Goal: Task Accomplishment & Management: Use online tool/utility

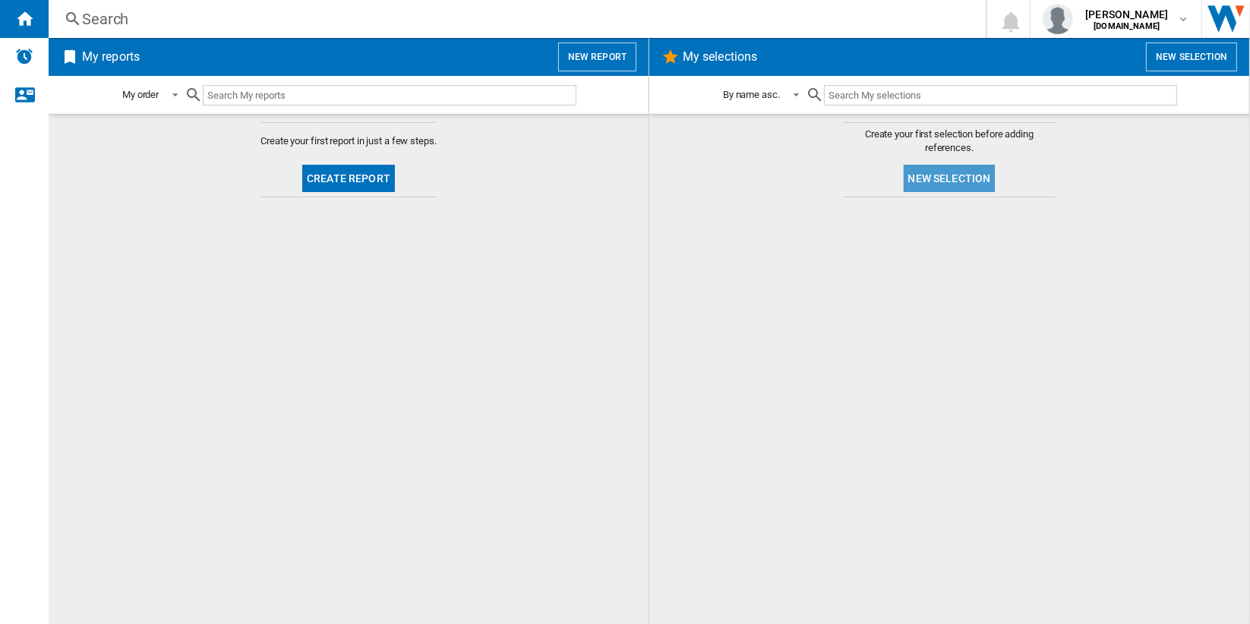
click at [973, 178] on button "New selection" at bounding box center [950, 178] width 92 height 27
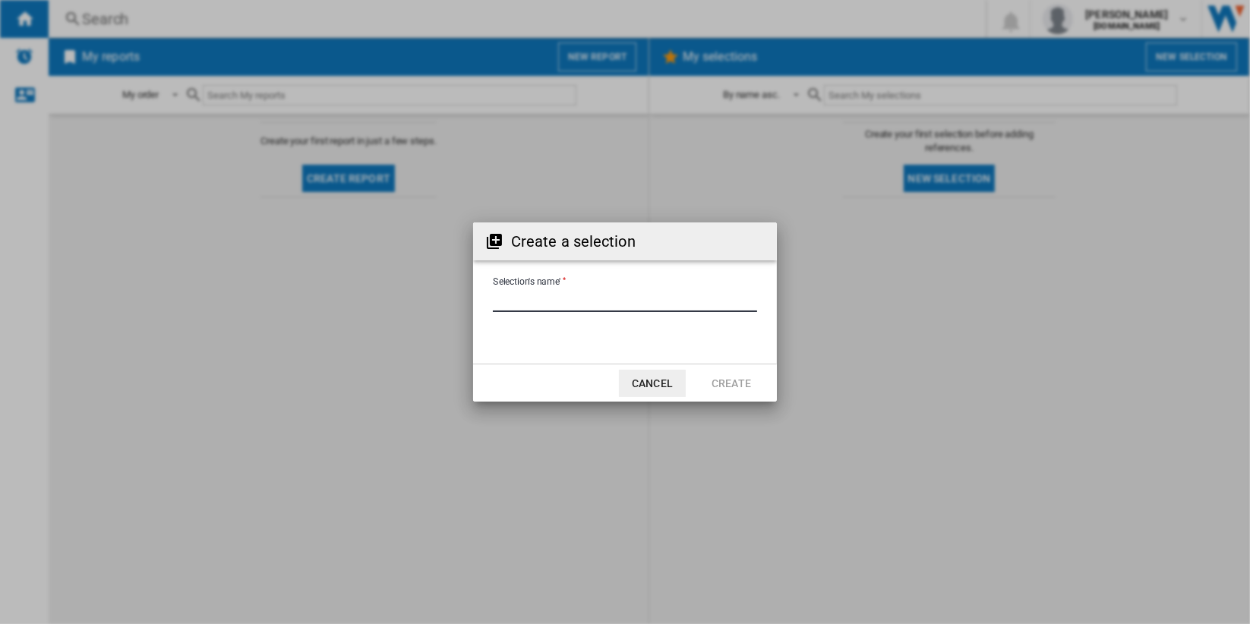
click at [596, 289] on input "Selection's name'" at bounding box center [625, 300] width 264 height 23
type input "**********"
click at [735, 381] on button "Create" at bounding box center [731, 383] width 67 height 27
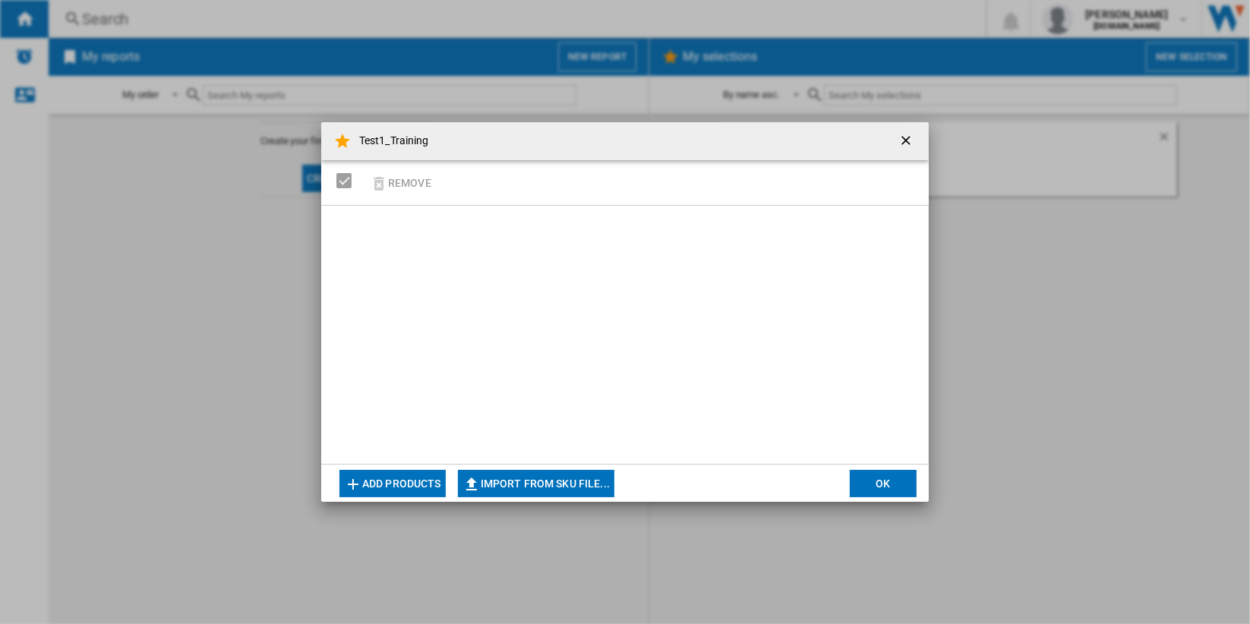
click at [546, 482] on button "Import from SKU file..." at bounding box center [536, 483] width 156 height 27
type input "**********"
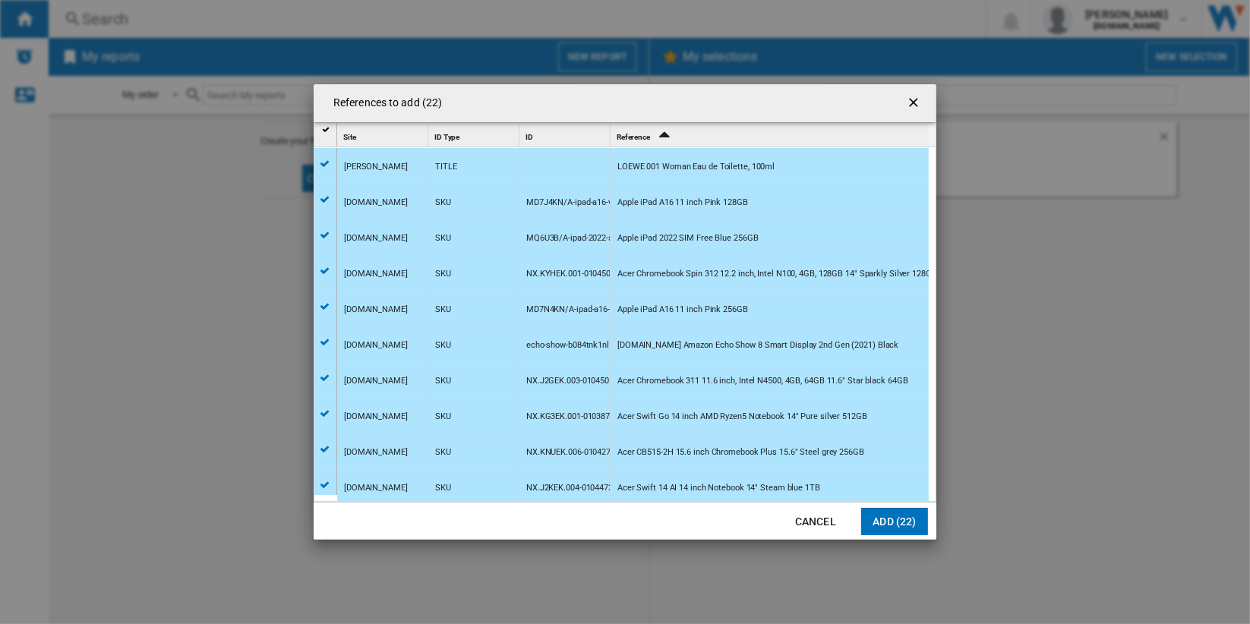
scroll to position [429, 0]
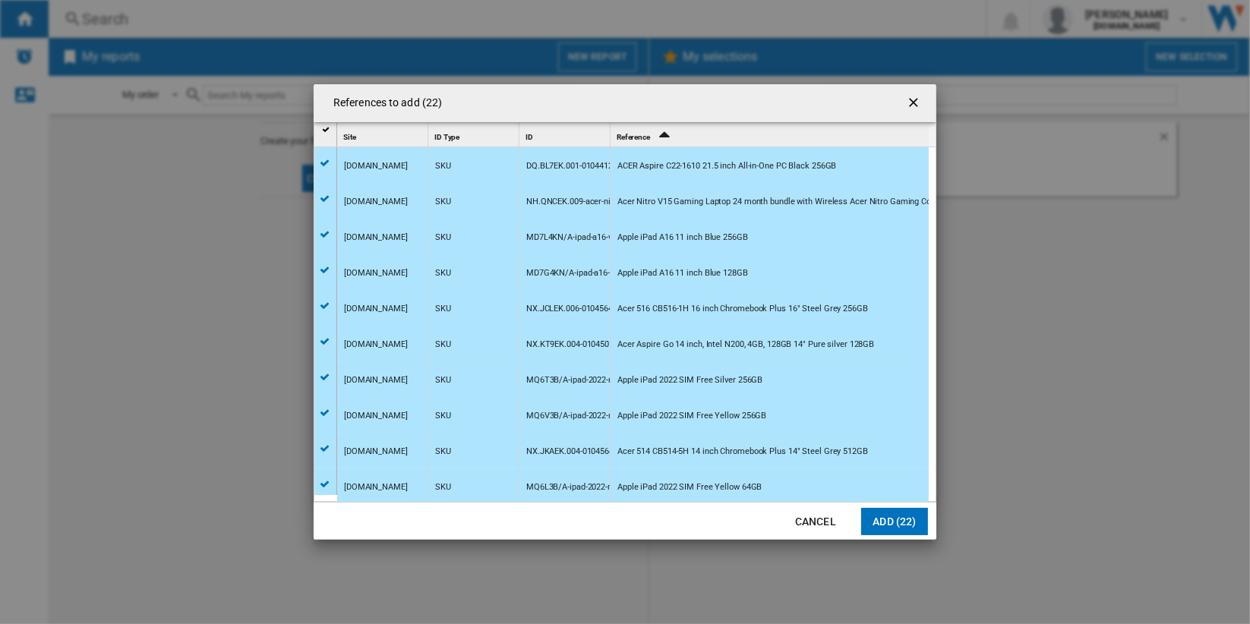
click at [899, 520] on button "Add (22)" at bounding box center [894, 521] width 67 height 27
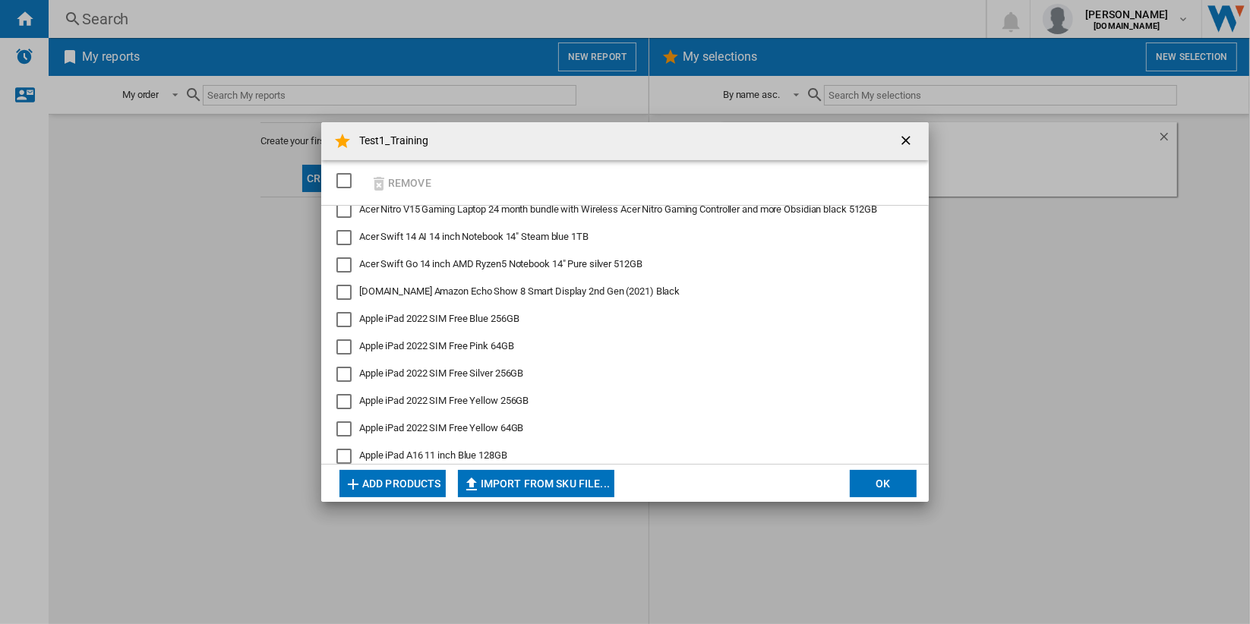
scroll to position [359, 0]
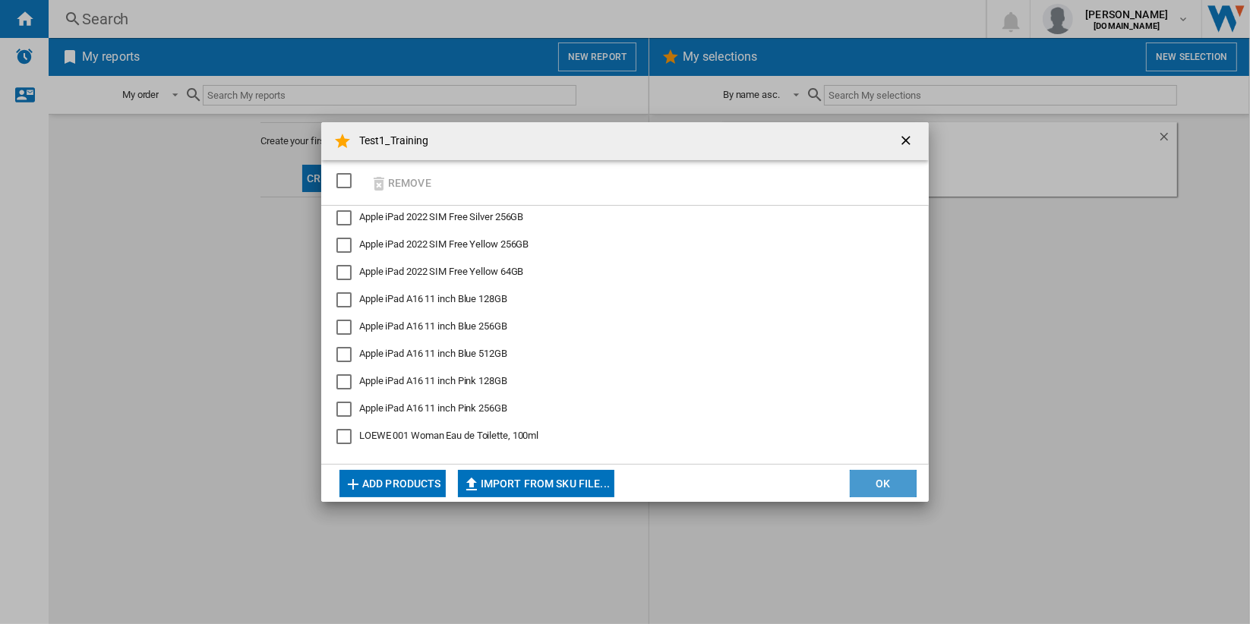
click at [892, 484] on button "OK" at bounding box center [883, 483] width 67 height 27
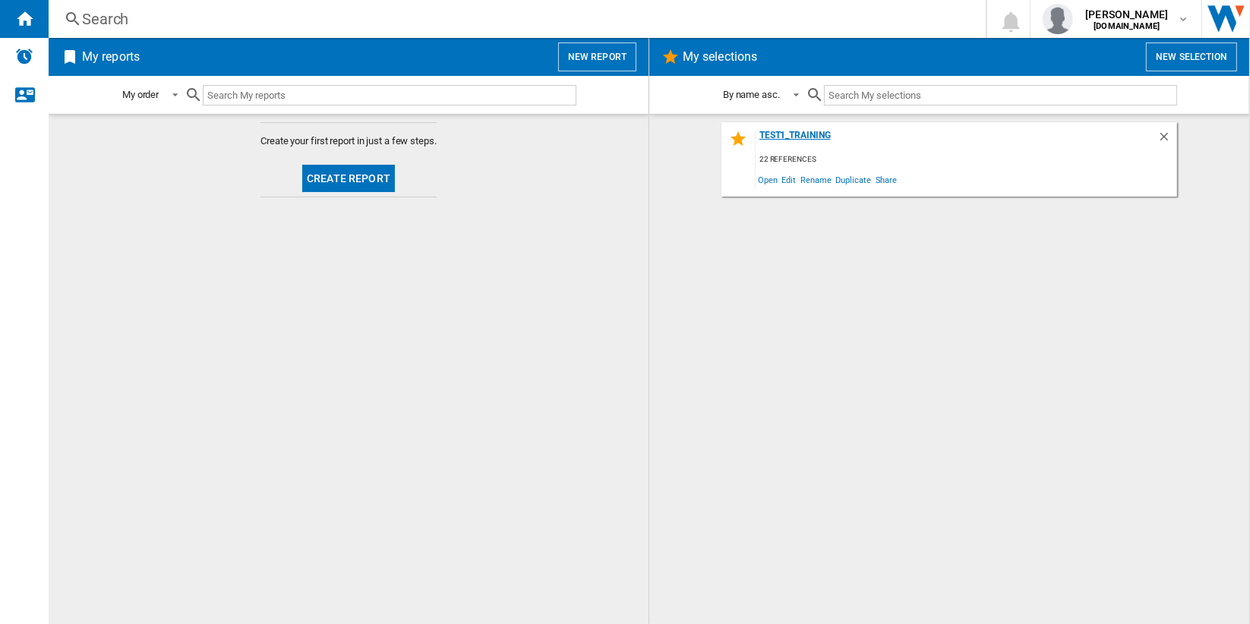
click at [819, 139] on div "Test1_Training" at bounding box center [957, 140] width 402 height 21
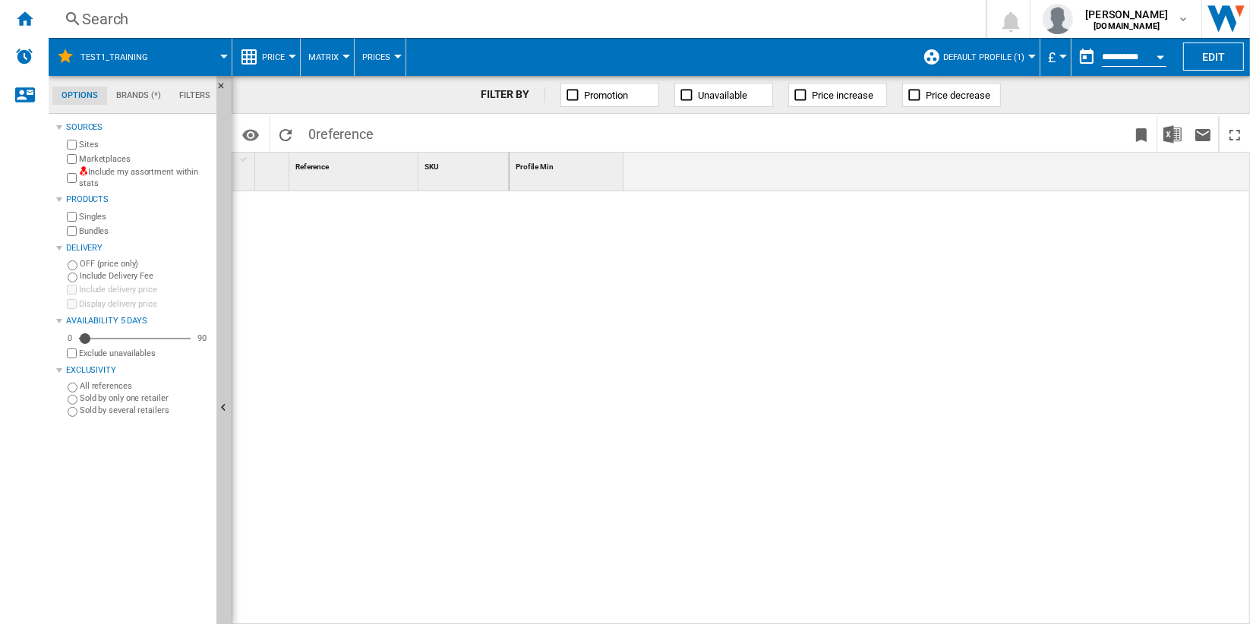
click at [1013, 54] on span "Default profile (1)" at bounding box center [984, 57] width 81 height 10
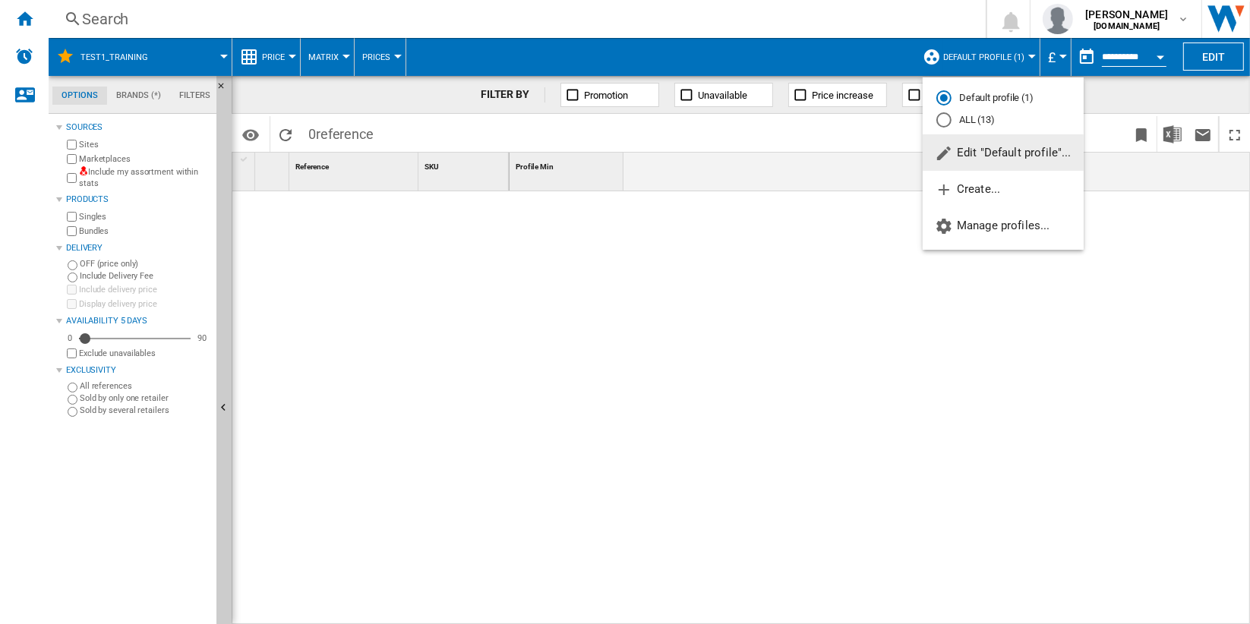
click at [1024, 153] on span "Edit "Default profile"..." at bounding box center [1003, 153] width 137 height 14
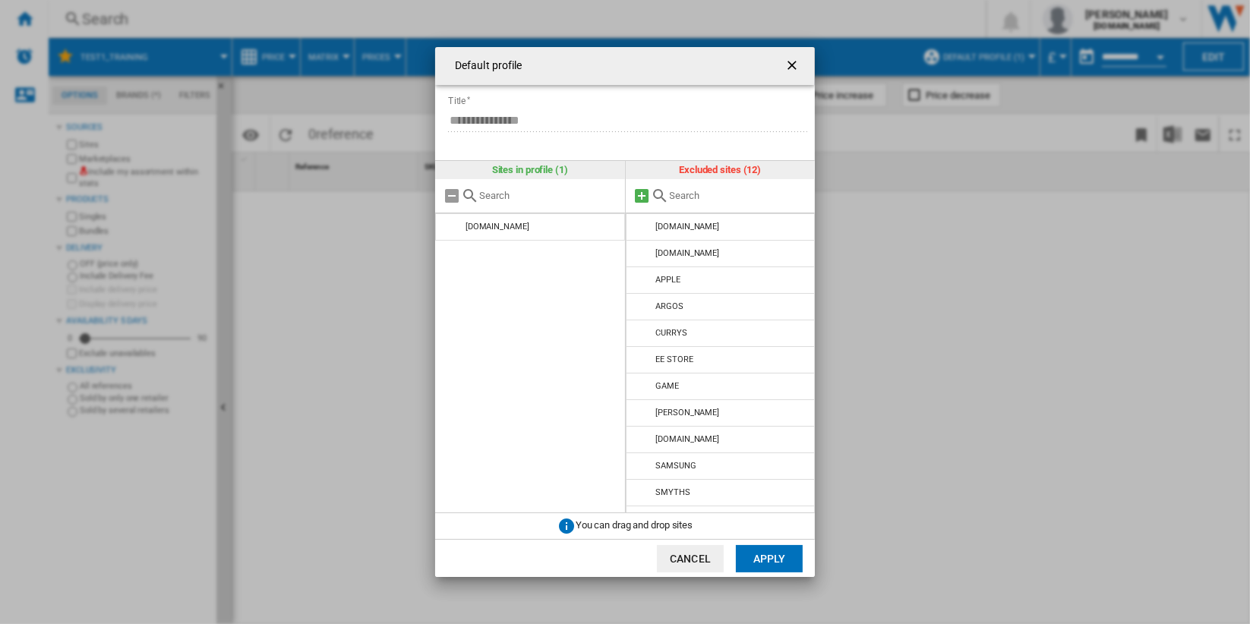
click at [642, 196] on md-icon at bounding box center [643, 196] width 18 height 18
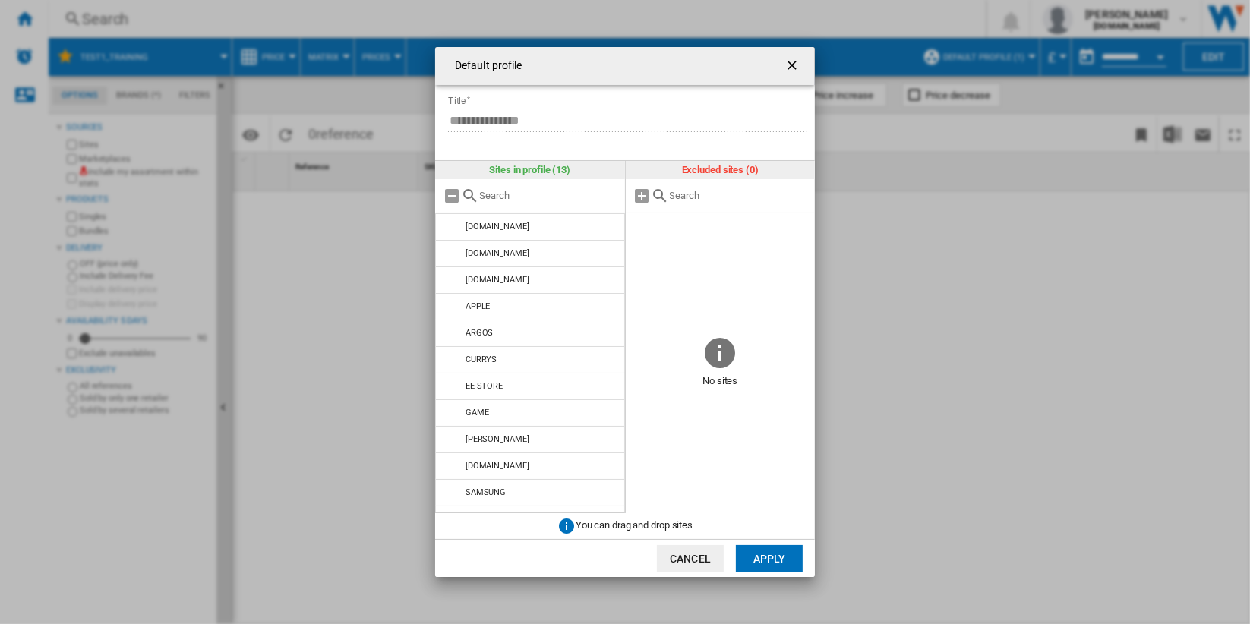
click at [779, 561] on button "Apply" at bounding box center [769, 558] width 67 height 27
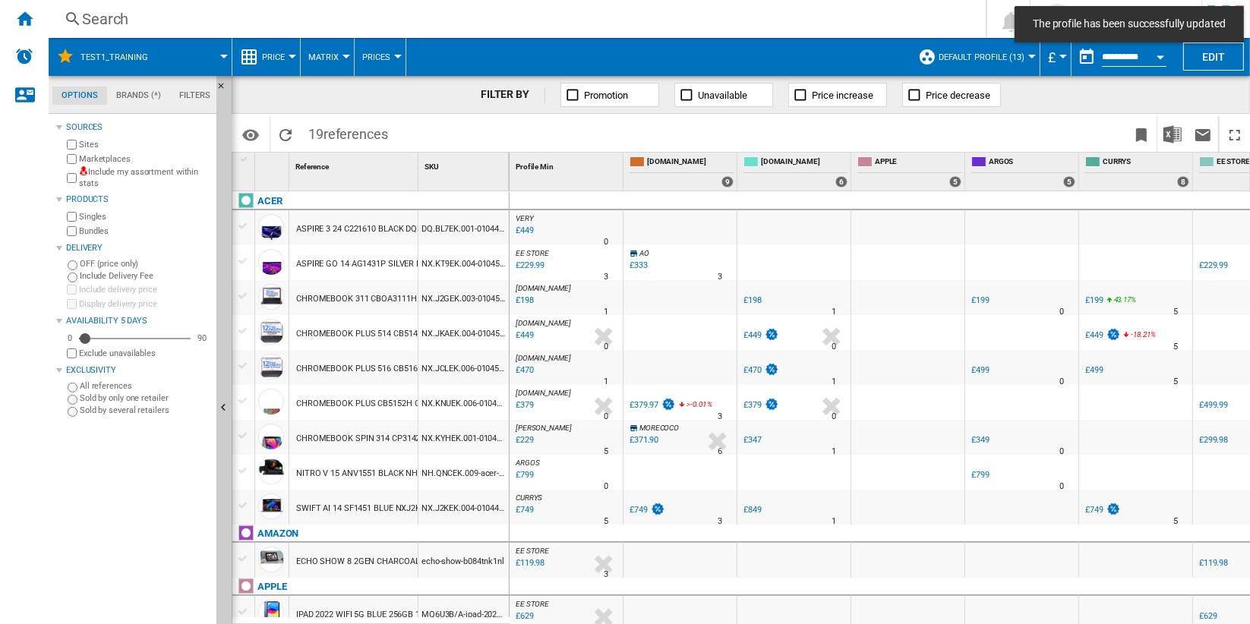
click at [1004, 55] on span "Default profile (13)" at bounding box center [982, 57] width 86 height 10
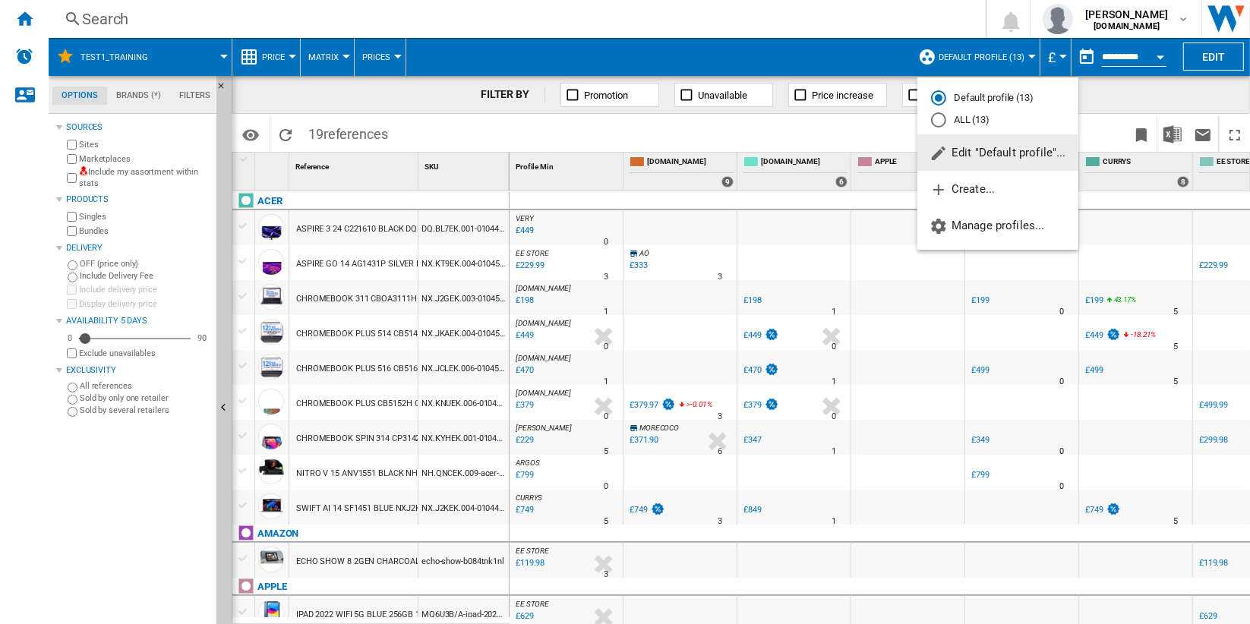
click at [862, 140] on md-backdrop at bounding box center [625, 312] width 1250 height 624
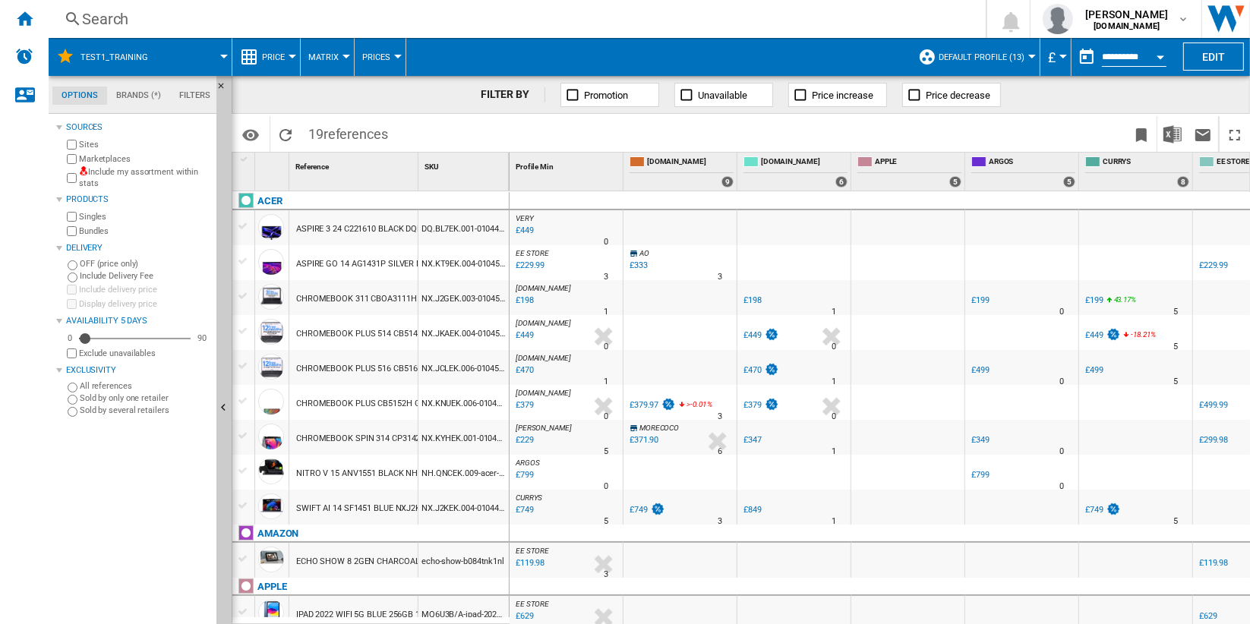
click at [271, 60] on span "Price" at bounding box center [273, 57] width 23 height 10
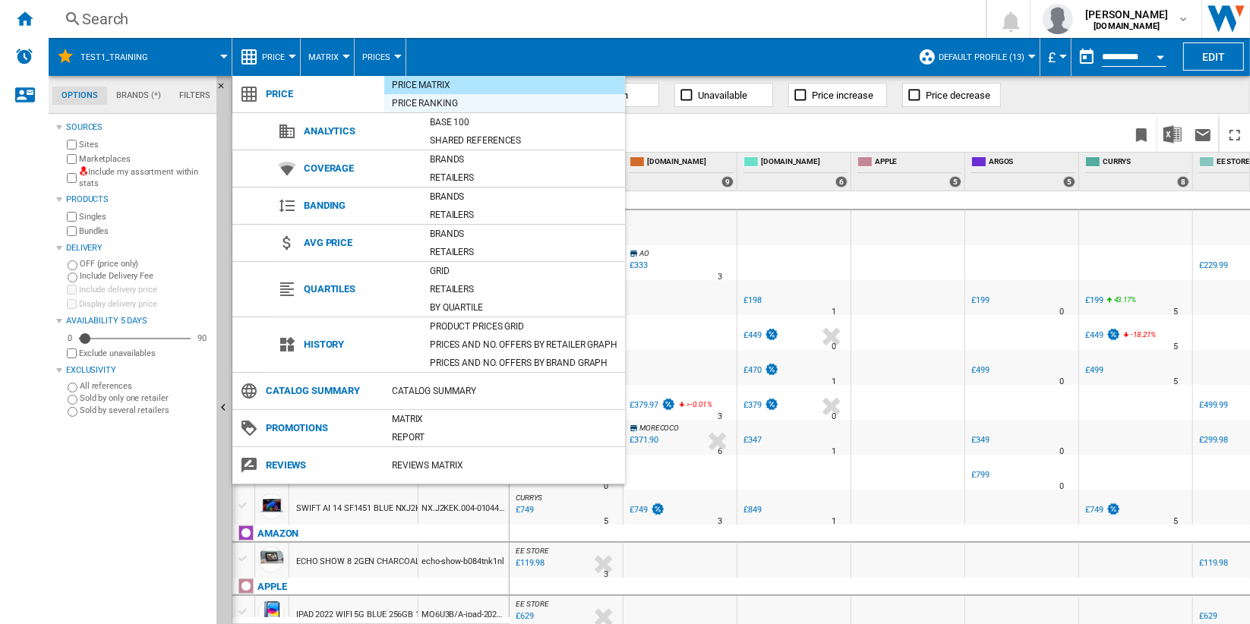
click at [496, 103] on div "Price Ranking" at bounding box center [504, 103] width 241 height 15
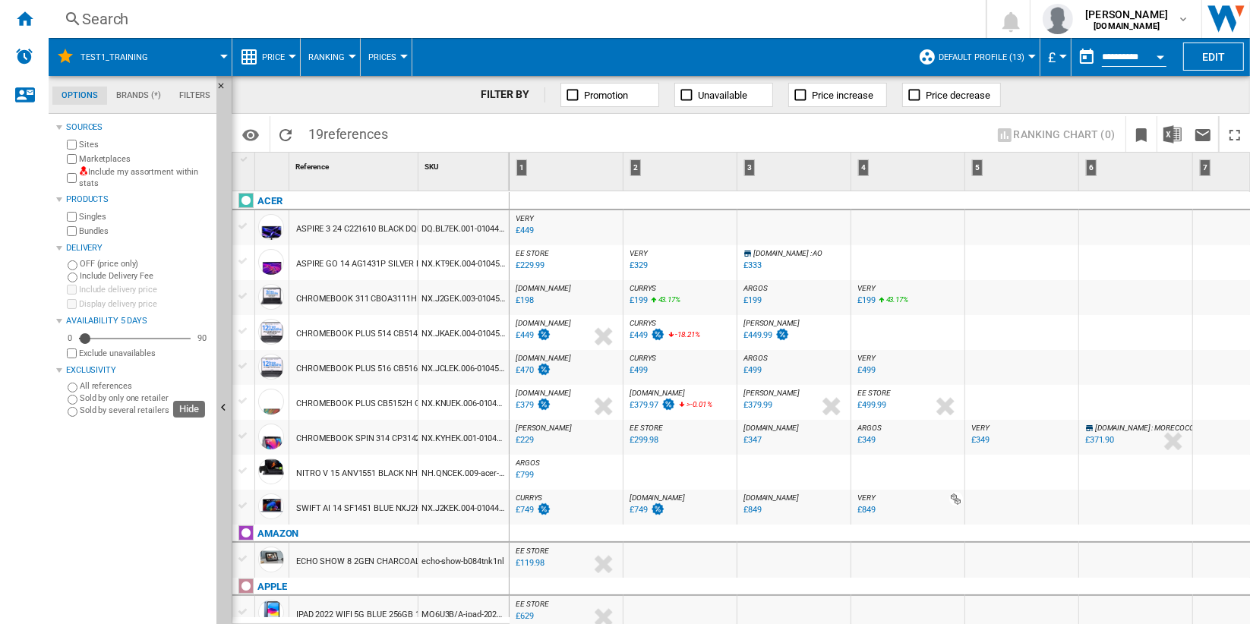
click at [222, 405] on ng-md-icon "Hide" at bounding box center [226, 410] width 18 height 18
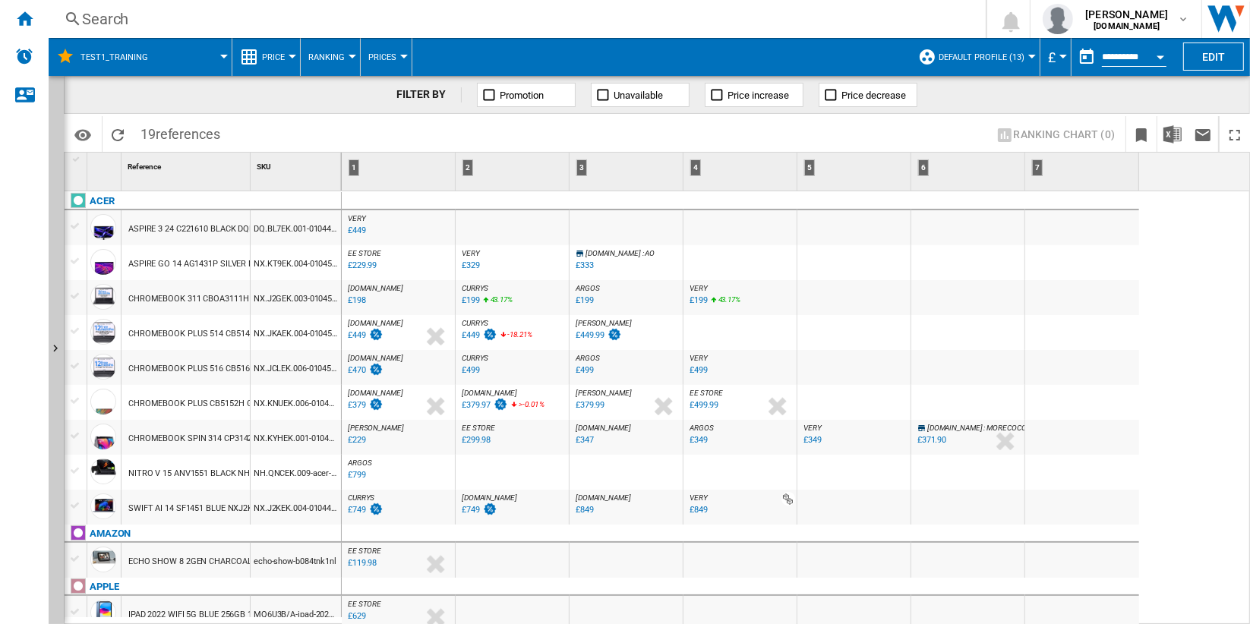
click at [1164, 53] on button "Open calendar" at bounding box center [1160, 54] width 27 height 27
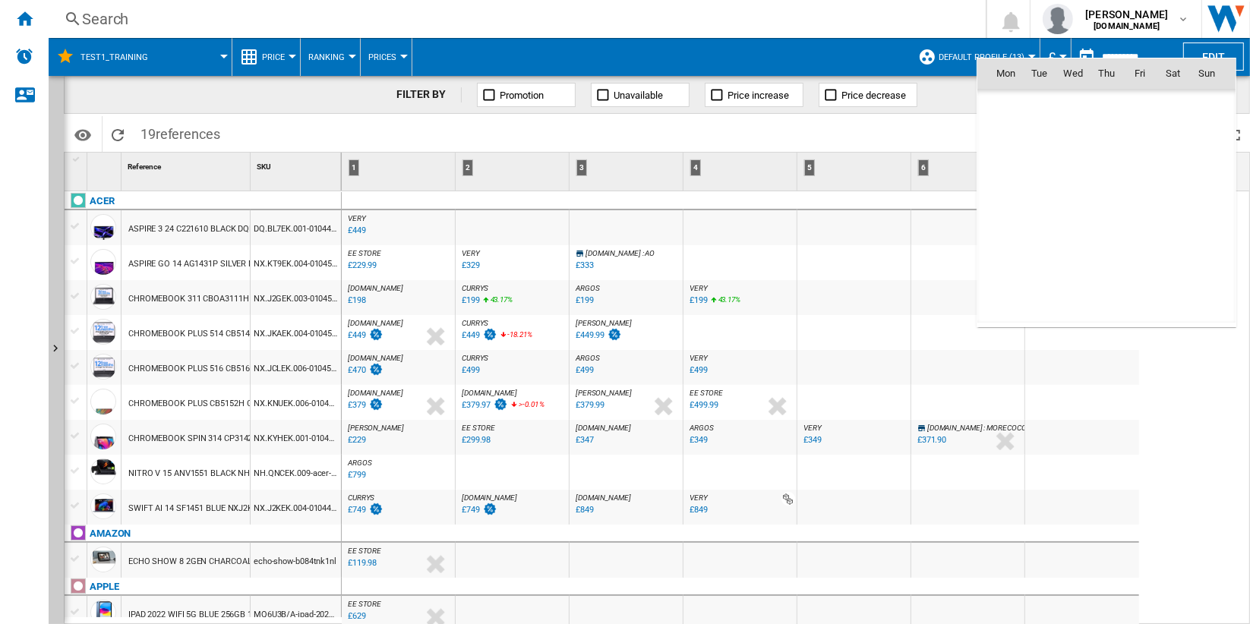
scroll to position [7247, 0]
click at [828, 134] on div at bounding box center [625, 312] width 1250 height 624
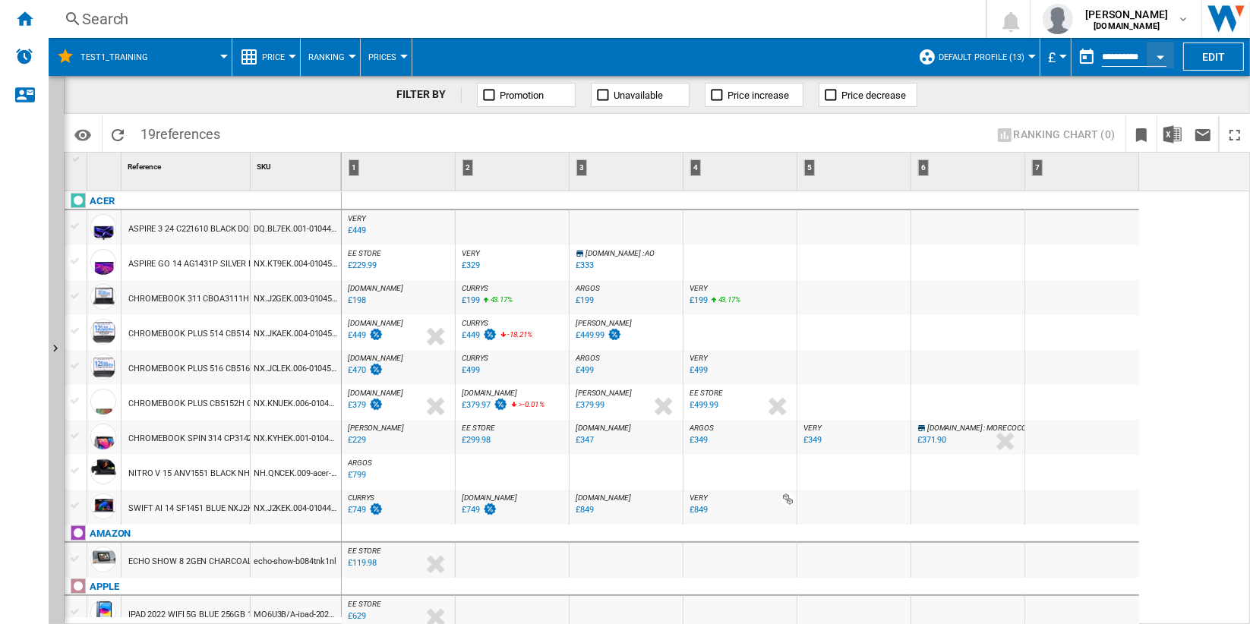
click at [286, 55] on button "Price" at bounding box center [277, 57] width 30 height 38
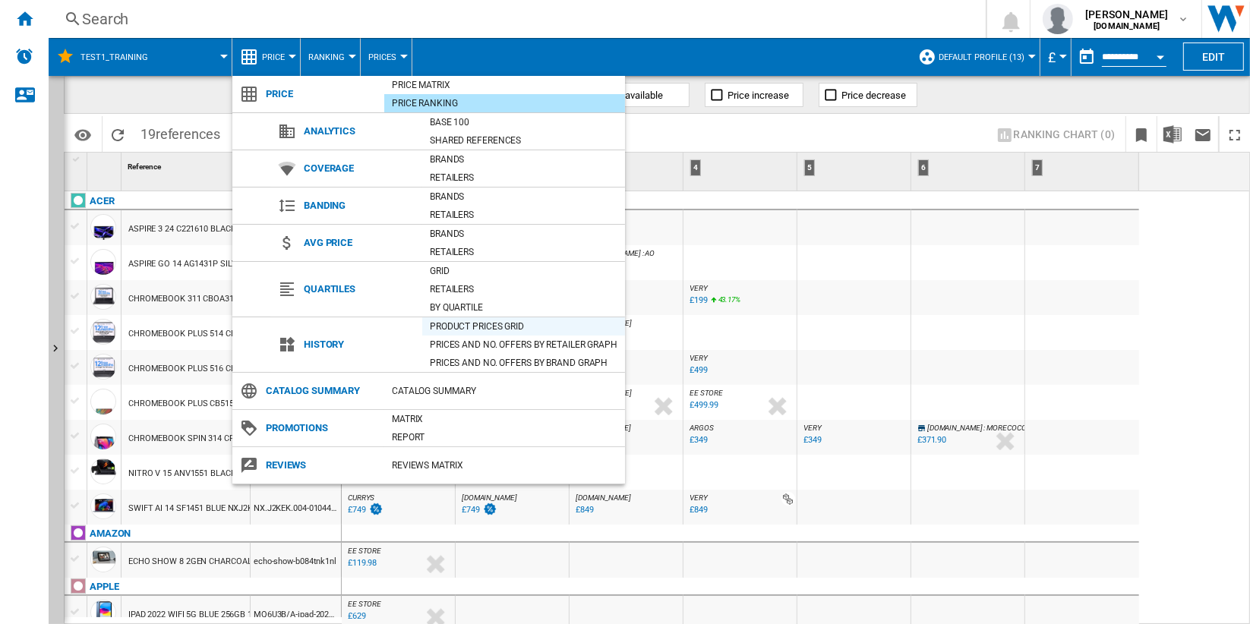
click at [555, 326] on div "Product prices grid" at bounding box center [523, 326] width 203 height 15
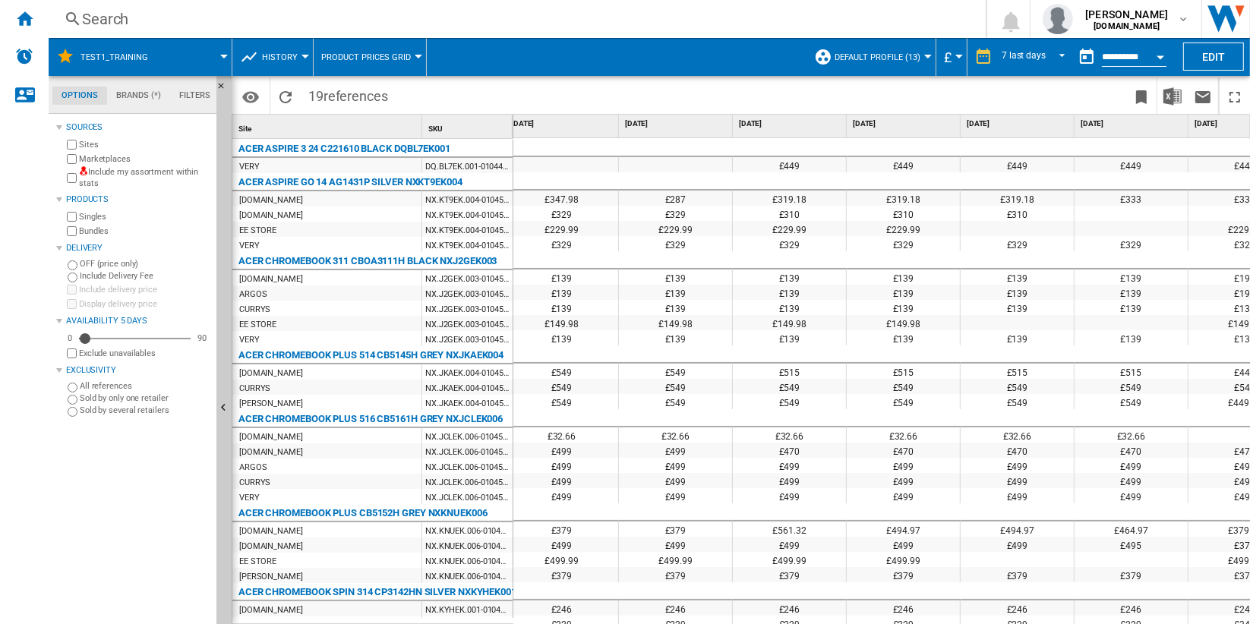
scroll to position [0, 10]
click at [1049, 54] on span "REPORTS.WIZARD.STEPS.REPORT.STEPS.REPORT_OPTIONS.PERIOD: 7 last days" at bounding box center [1058, 56] width 18 height 14
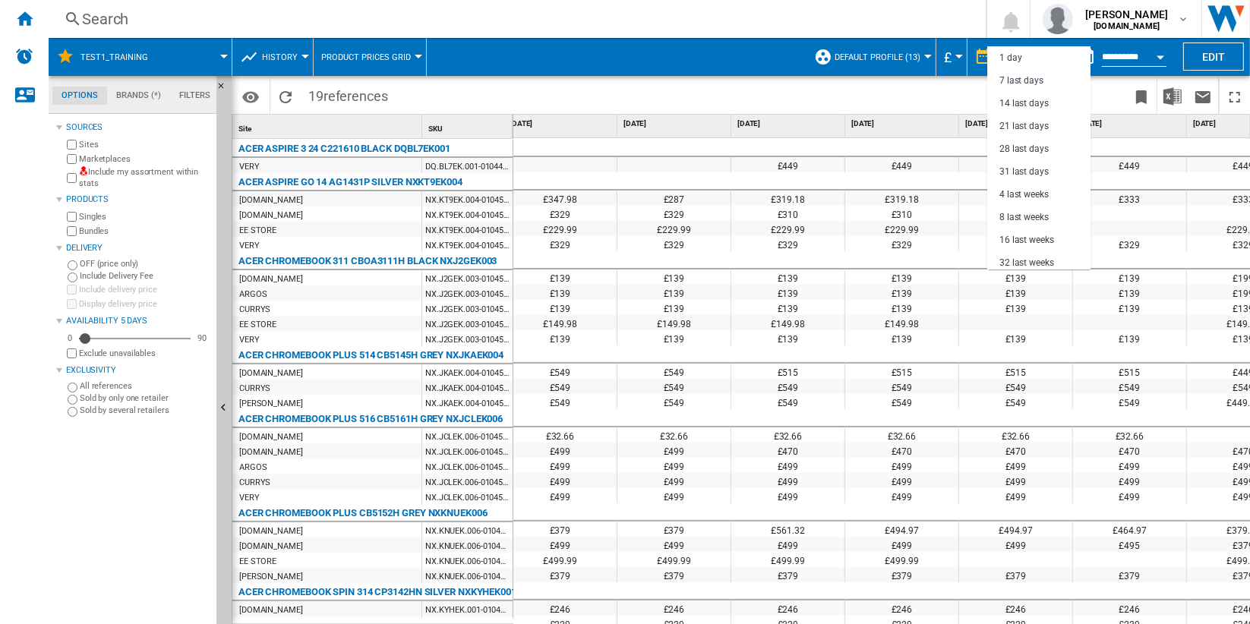
scroll to position [23, 0]
click at [1053, 144] on md-option "31 last days" at bounding box center [1039, 149] width 103 height 23
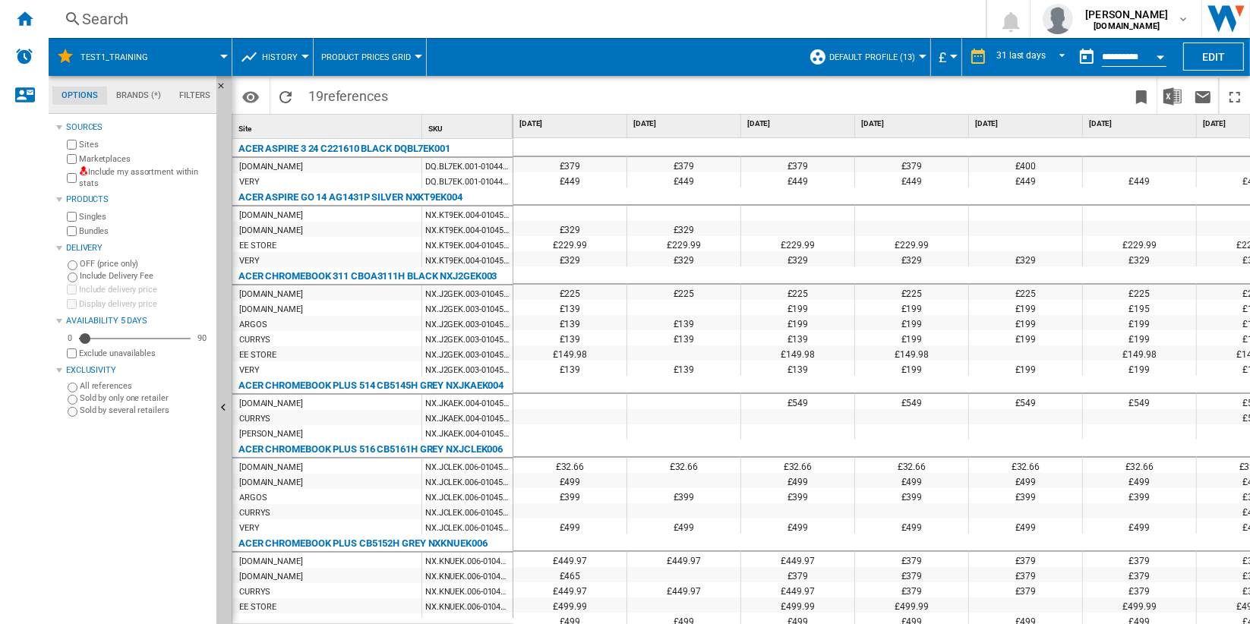
click at [286, 56] on span "History" at bounding box center [280, 57] width 36 height 10
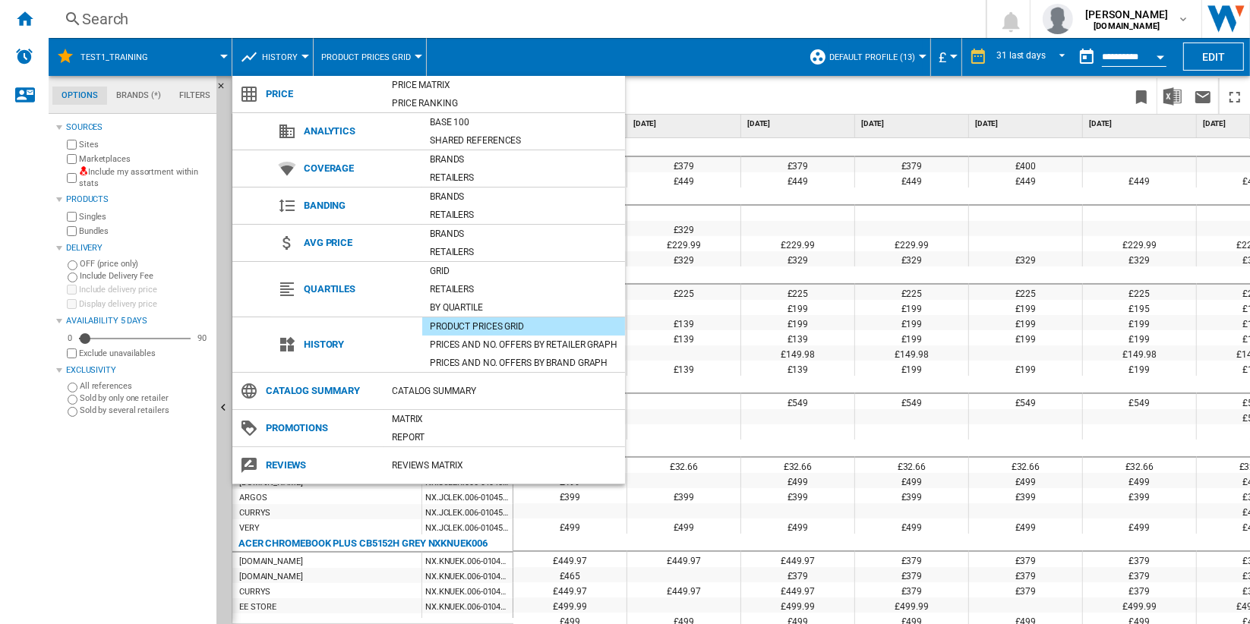
click at [669, 91] on md-backdrop at bounding box center [625, 312] width 1250 height 624
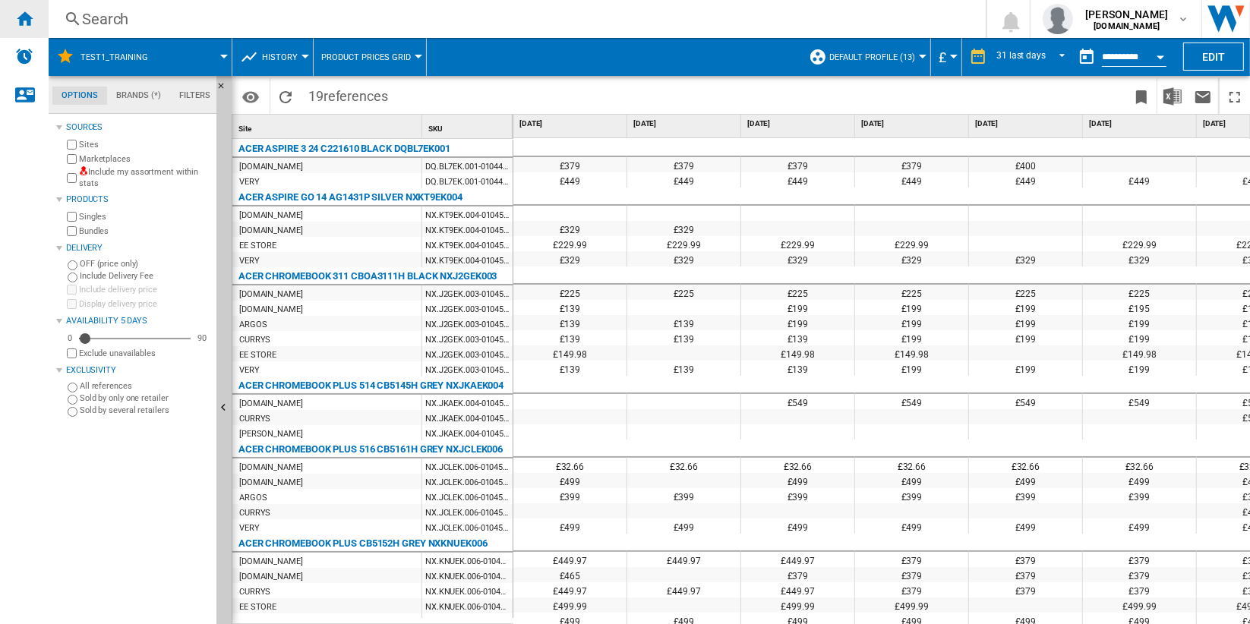
click at [26, 17] on ng-md-icon "Home" at bounding box center [24, 18] width 18 height 18
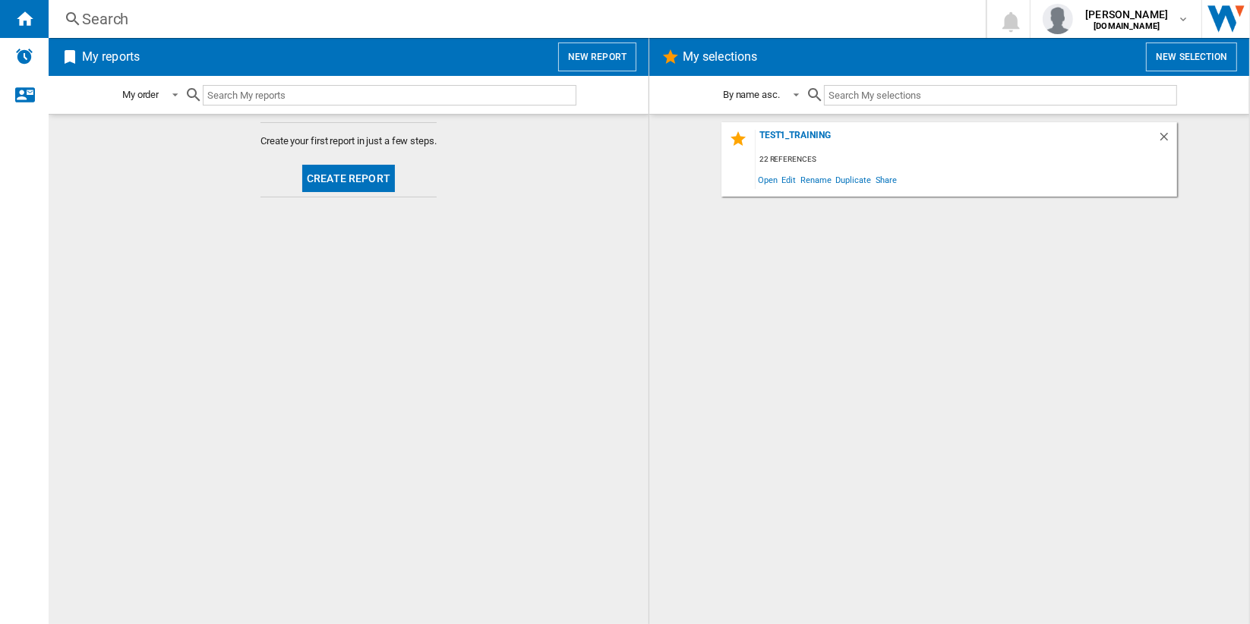
click at [593, 49] on button "New report" at bounding box center [597, 57] width 78 height 29
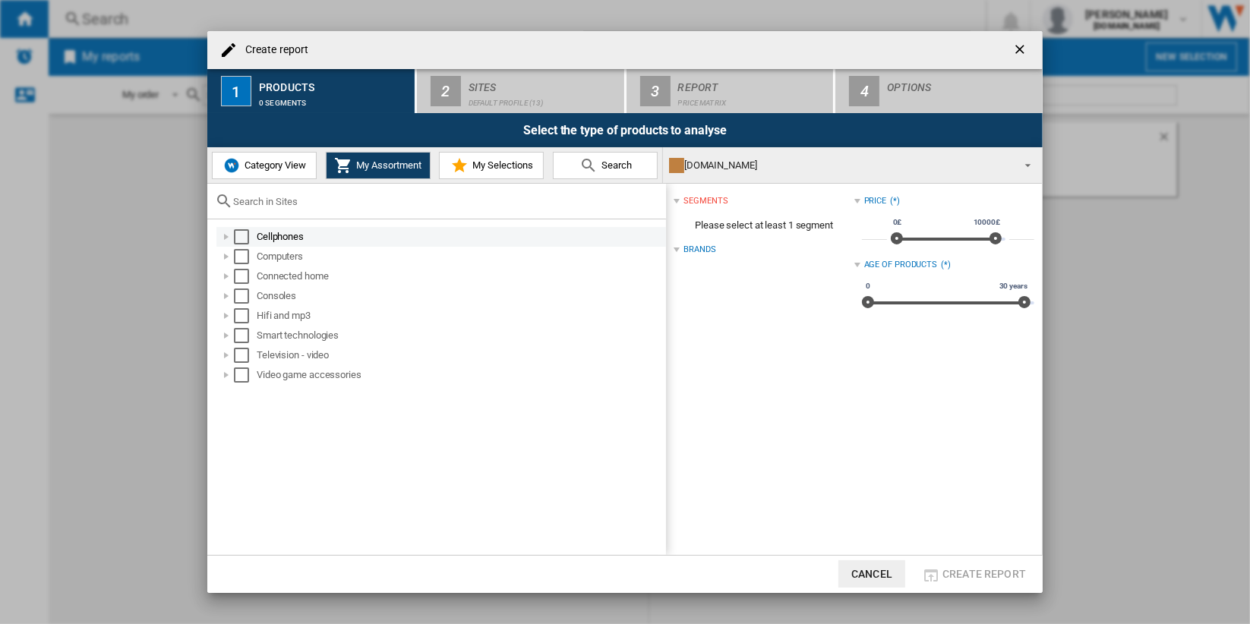
click at [240, 239] on div "Select" at bounding box center [241, 236] width 15 height 15
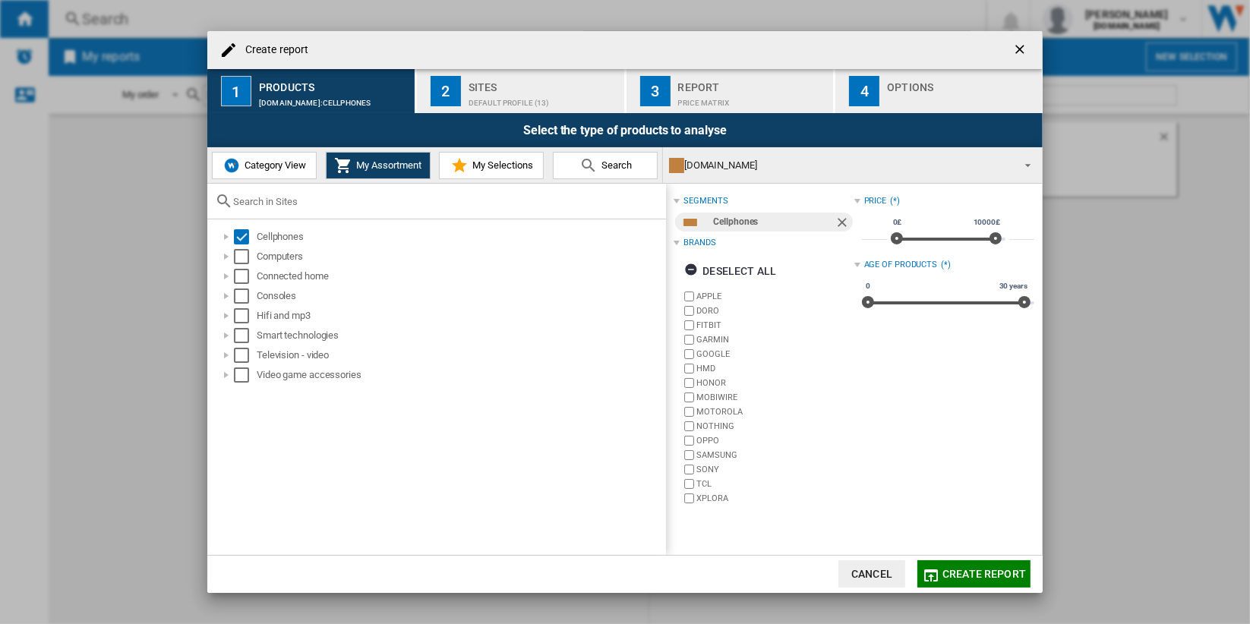
click at [552, 93] on div "Default profile (13)" at bounding box center [544, 99] width 150 height 16
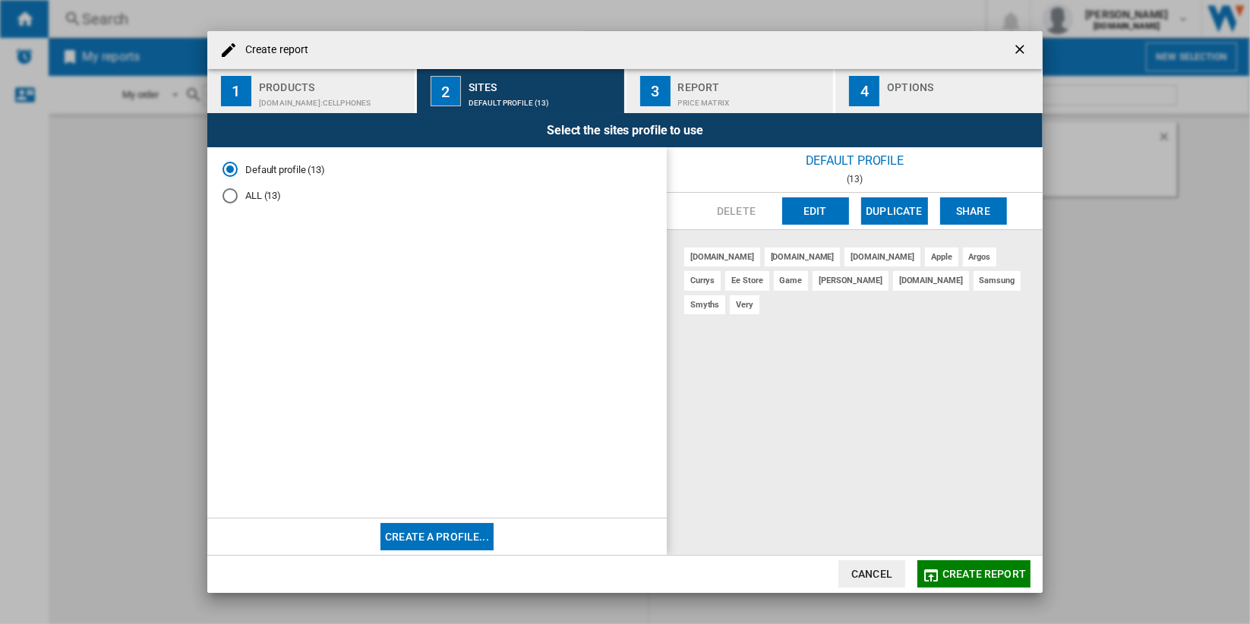
click at [260, 197] on md-radio-button "ALL (13)" at bounding box center [437, 196] width 429 height 14
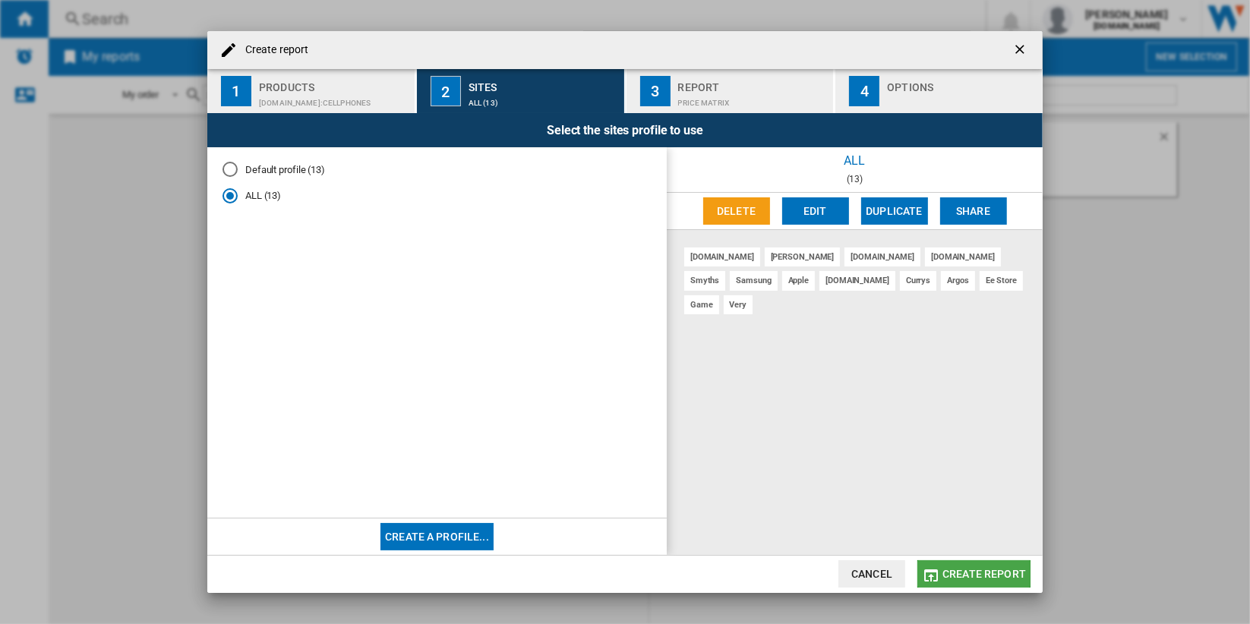
click at [998, 577] on span "Create report" at bounding box center [985, 574] width 84 height 12
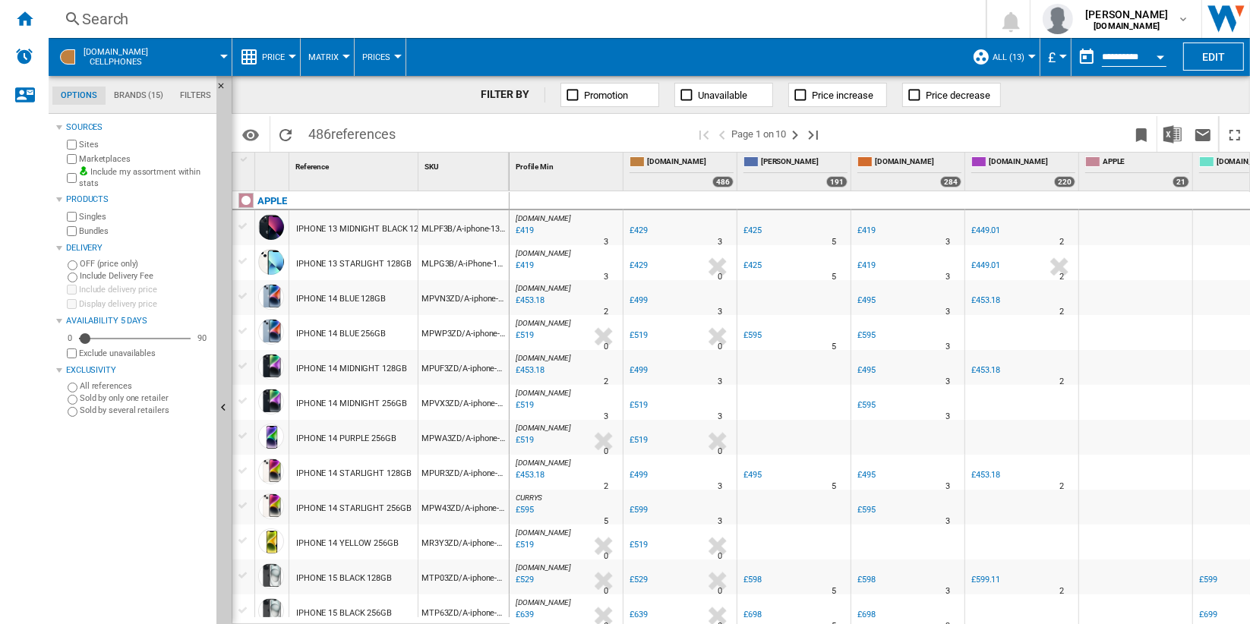
click at [186, 58] on span at bounding box center [196, 57] width 55 height 38
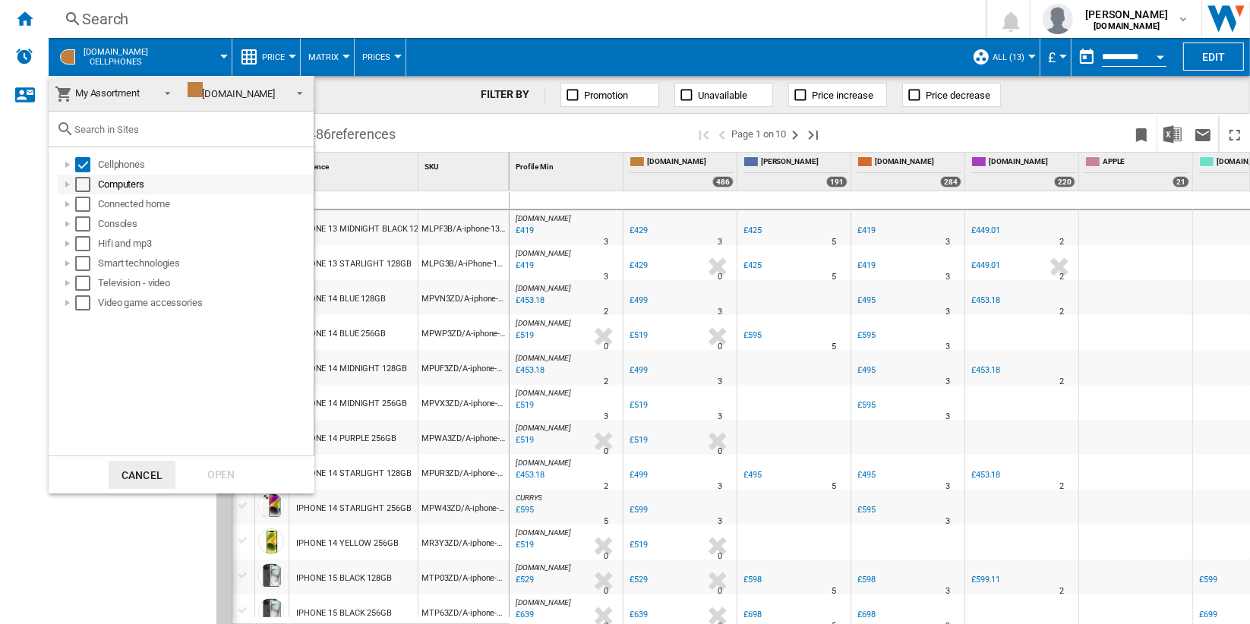
click at [84, 188] on div "Select" at bounding box center [82, 184] width 15 height 15
click at [221, 475] on div "Open" at bounding box center [221, 475] width 67 height 28
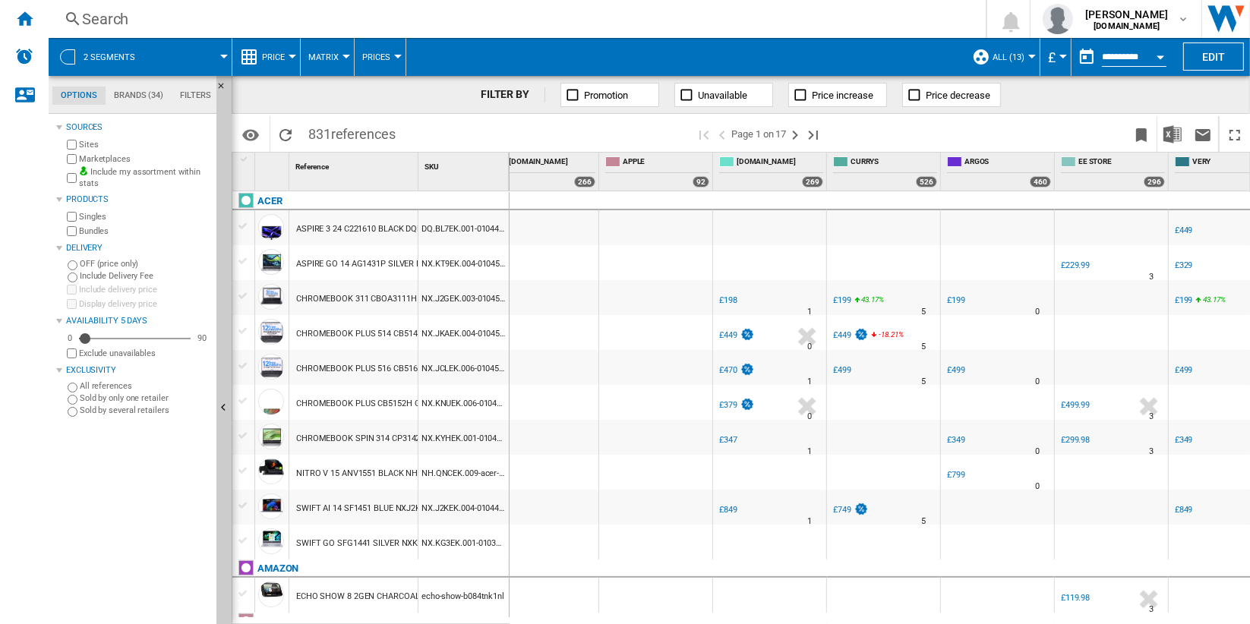
scroll to position [0, 520]
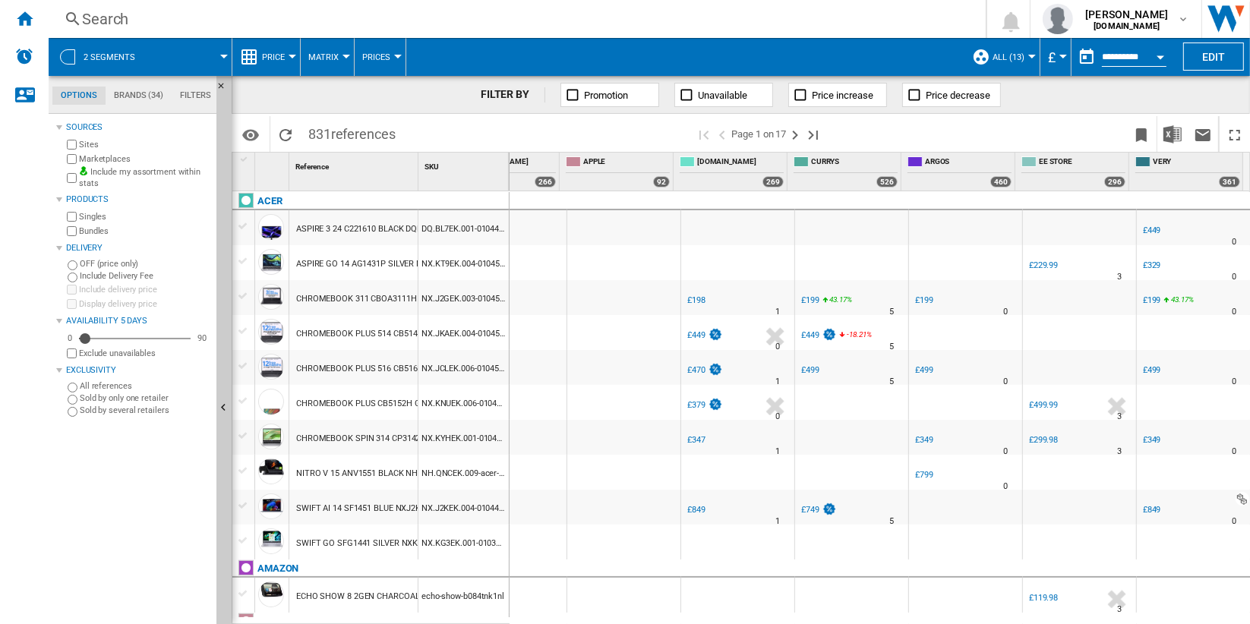
click at [219, 56] on span at bounding box center [190, 57] width 68 height 38
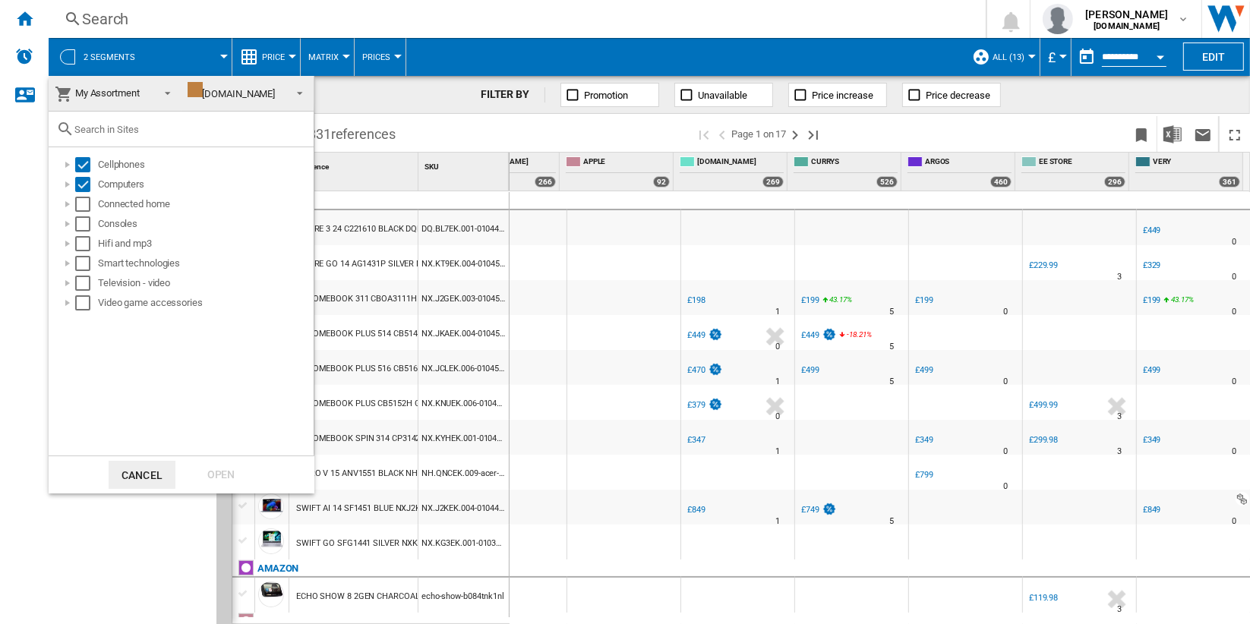
click at [141, 93] on span "My Assortment" at bounding box center [103, 93] width 96 height 21
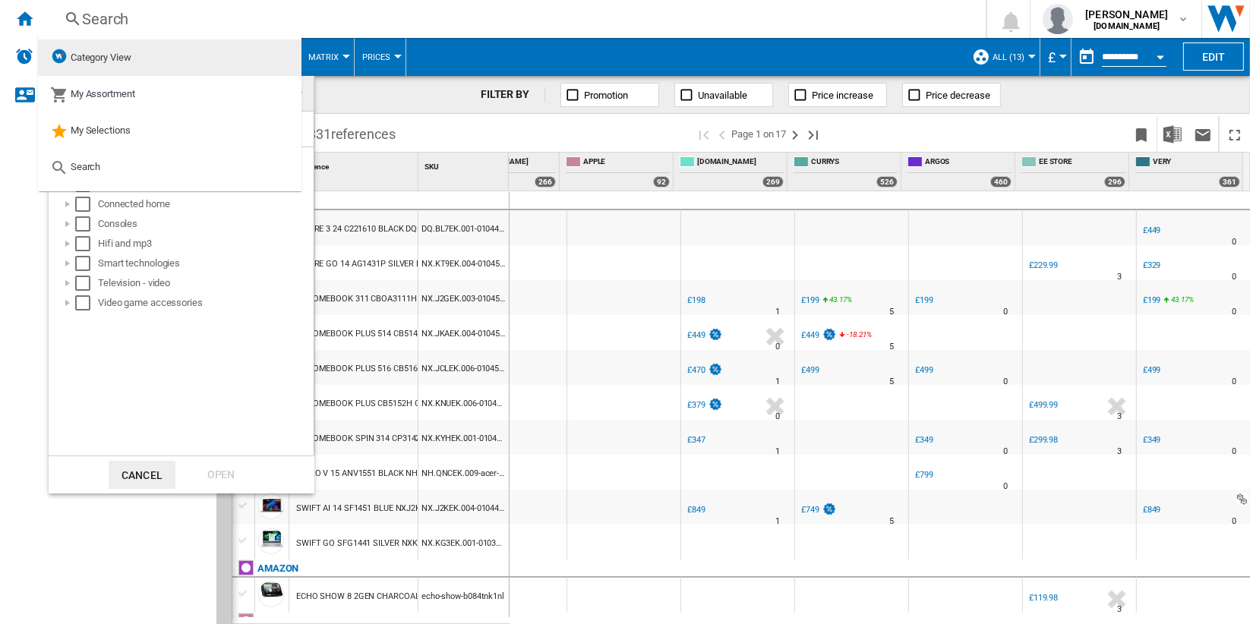
click at [156, 60] on md-option "Category View" at bounding box center [170, 58] width 264 height 36
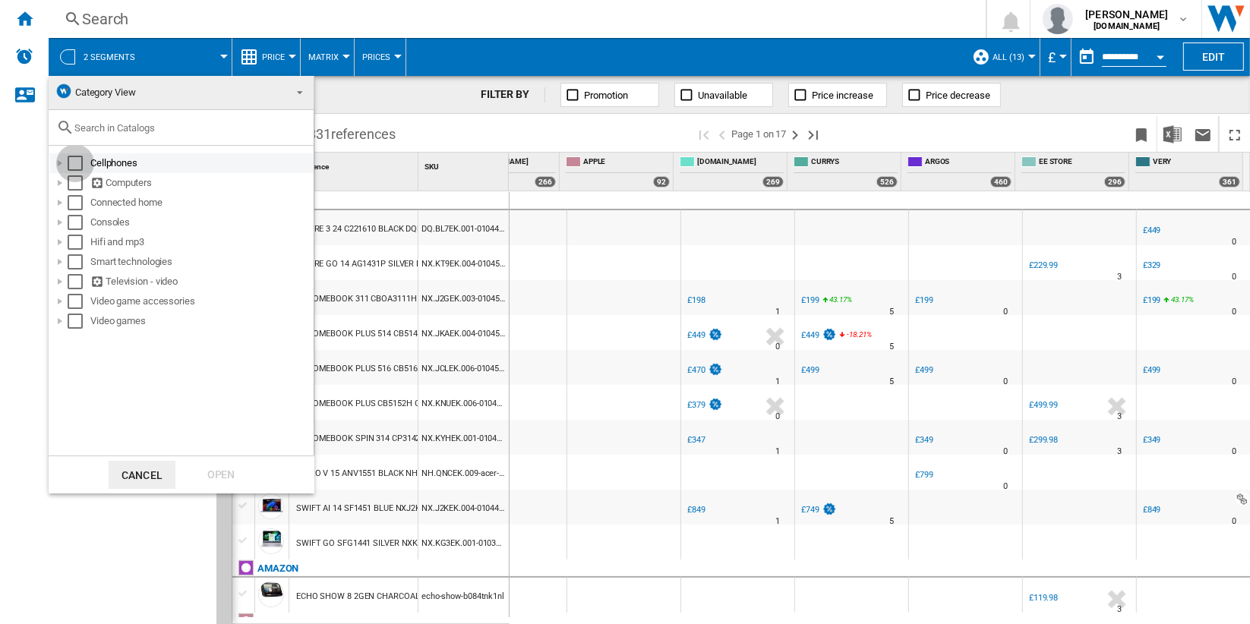
click at [75, 163] on div "Select" at bounding box center [75, 163] width 15 height 15
click at [229, 474] on div "Open" at bounding box center [221, 475] width 67 height 28
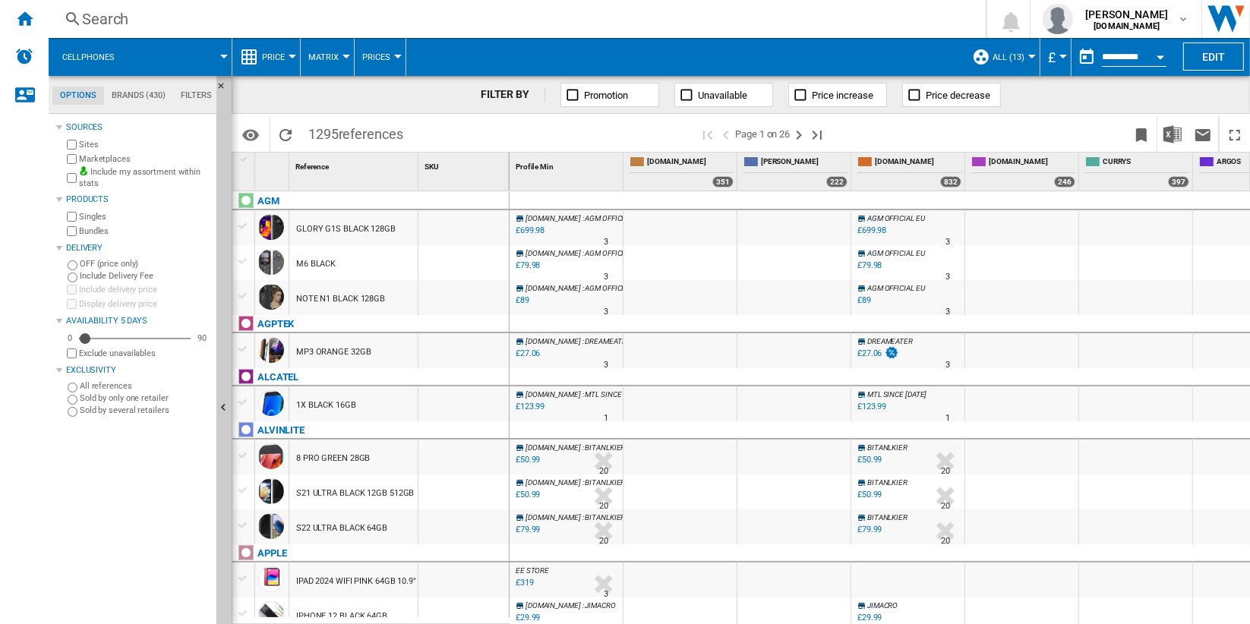
click at [286, 55] on button "Price" at bounding box center [277, 57] width 30 height 38
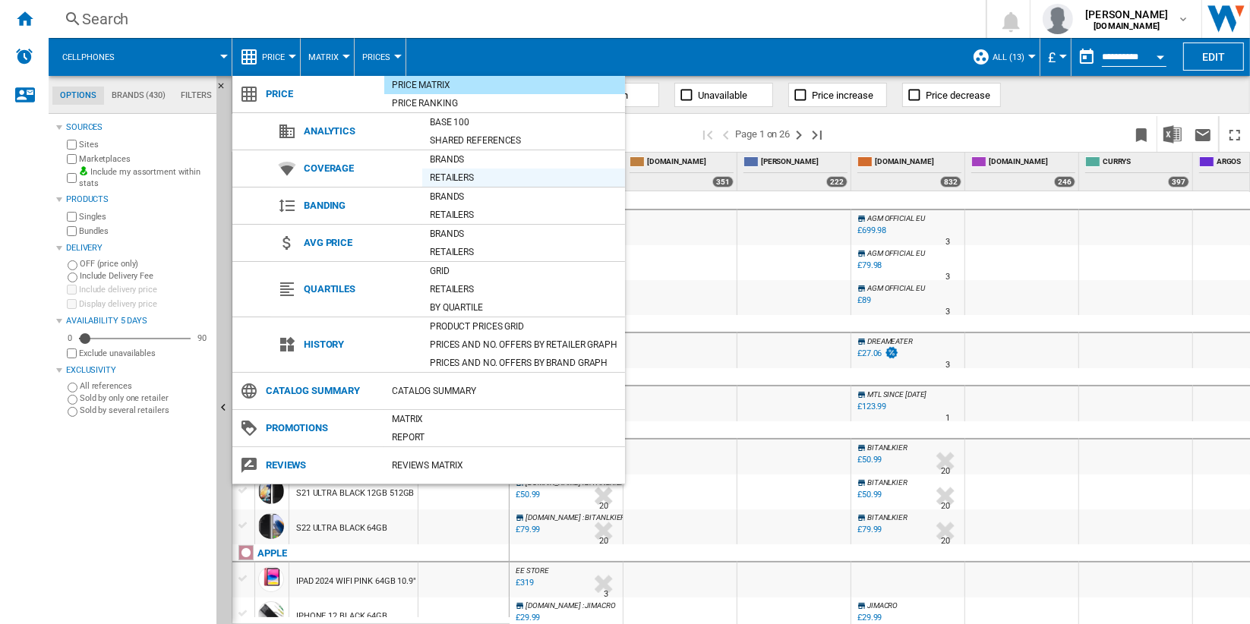
click at [490, 173] on div "Retailers" at bounding box center [523, 177] width 203 height 15
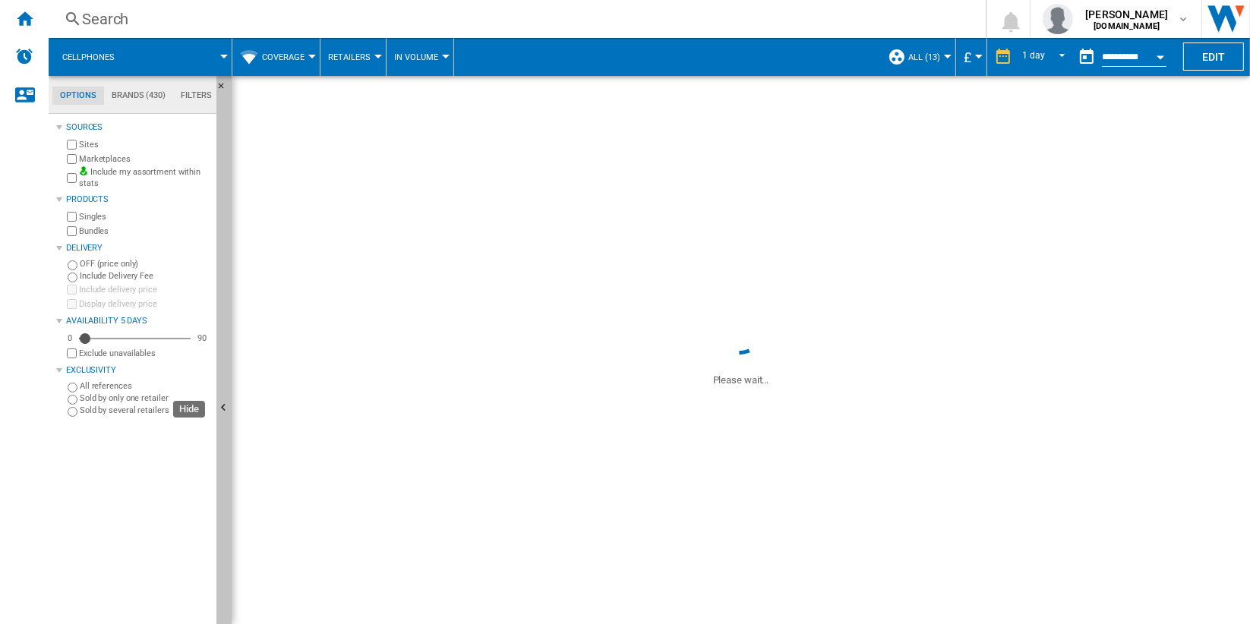
click at [222, 293] on button "Hide" at bounding box center [224, 409] width 15 height 666
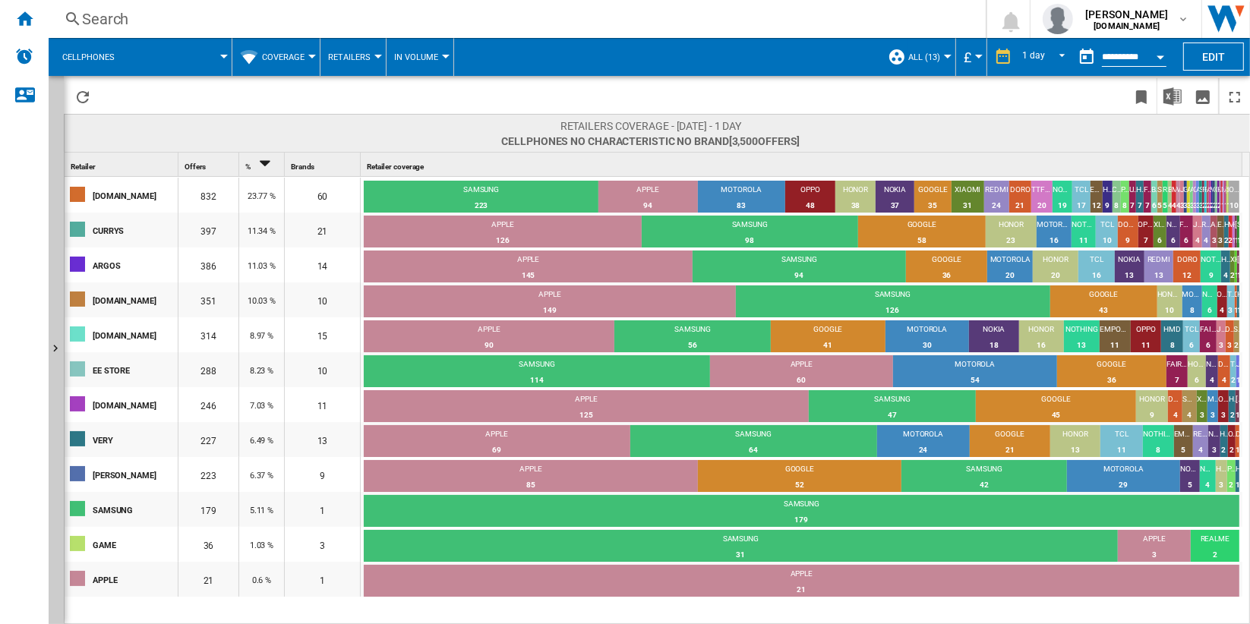
click at [201, 63] on span at bounding box center [180, 57] width 88 height 38
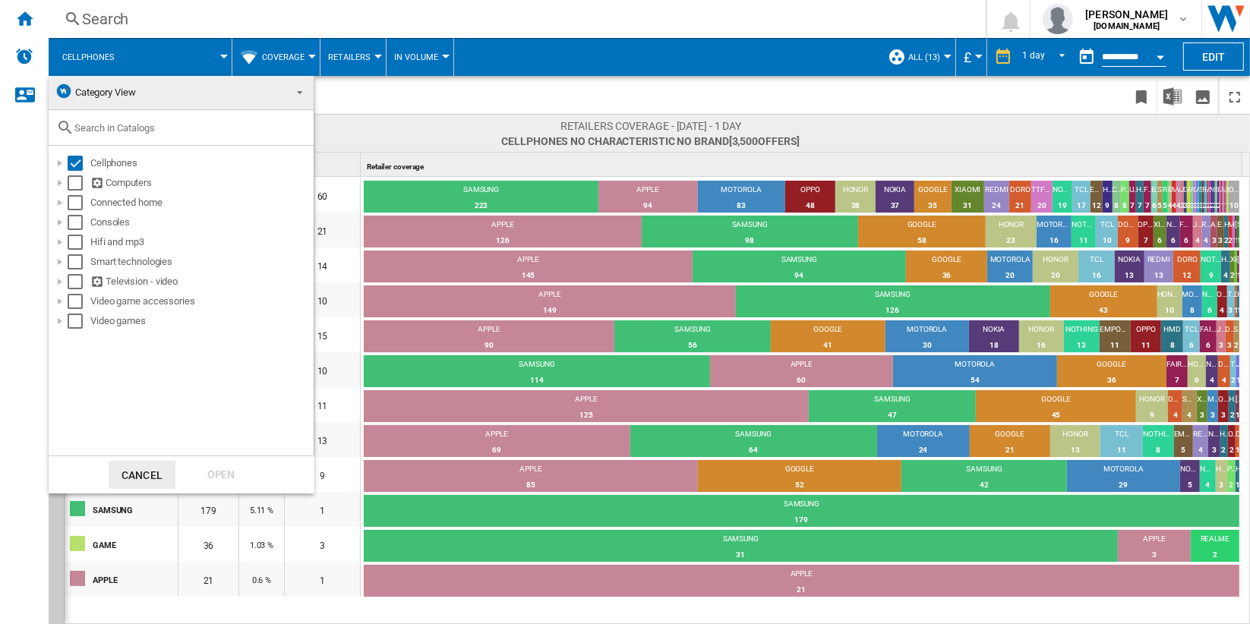
click at [437, 137] on md-backdrop at bounding box center [625, 312] width 1250 height 624
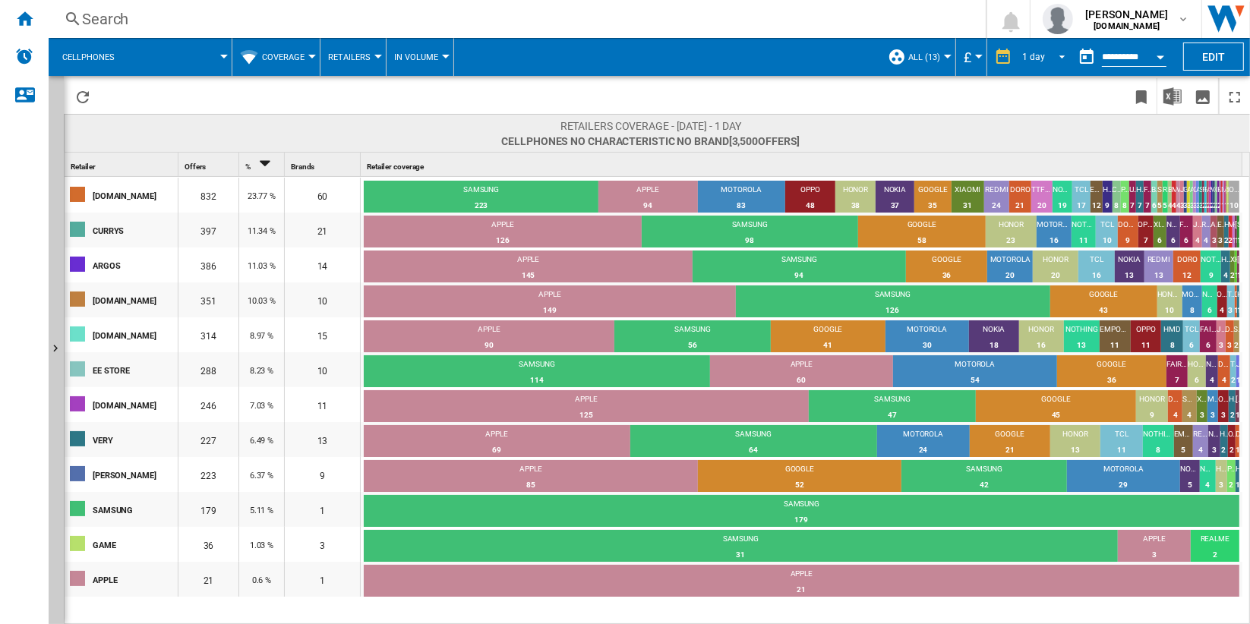
click at [1049, 52] on span "REPORTS.WIZARD.STEPS.REPORT.STEPS.REPORT_OPTIONS.PERIOD: 1 day" at bounding box center [1058, 56] width 18 height 14
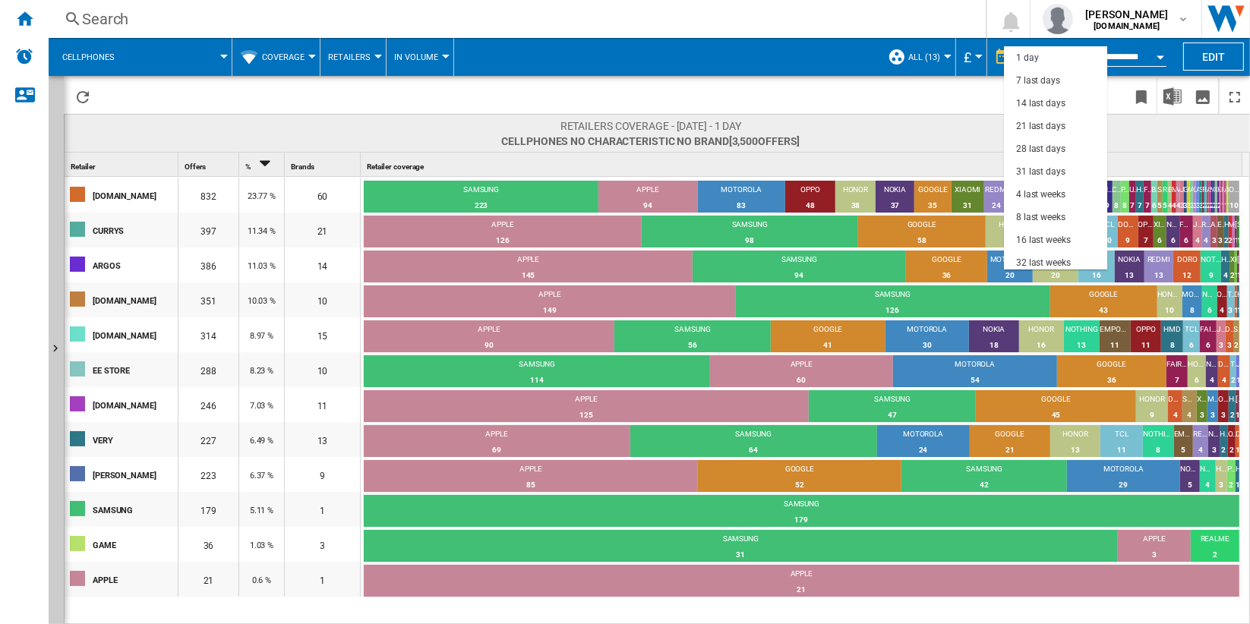
click at [1145, 56] on md-backdrop at bounding box center [625, 312] width 1250 height 624
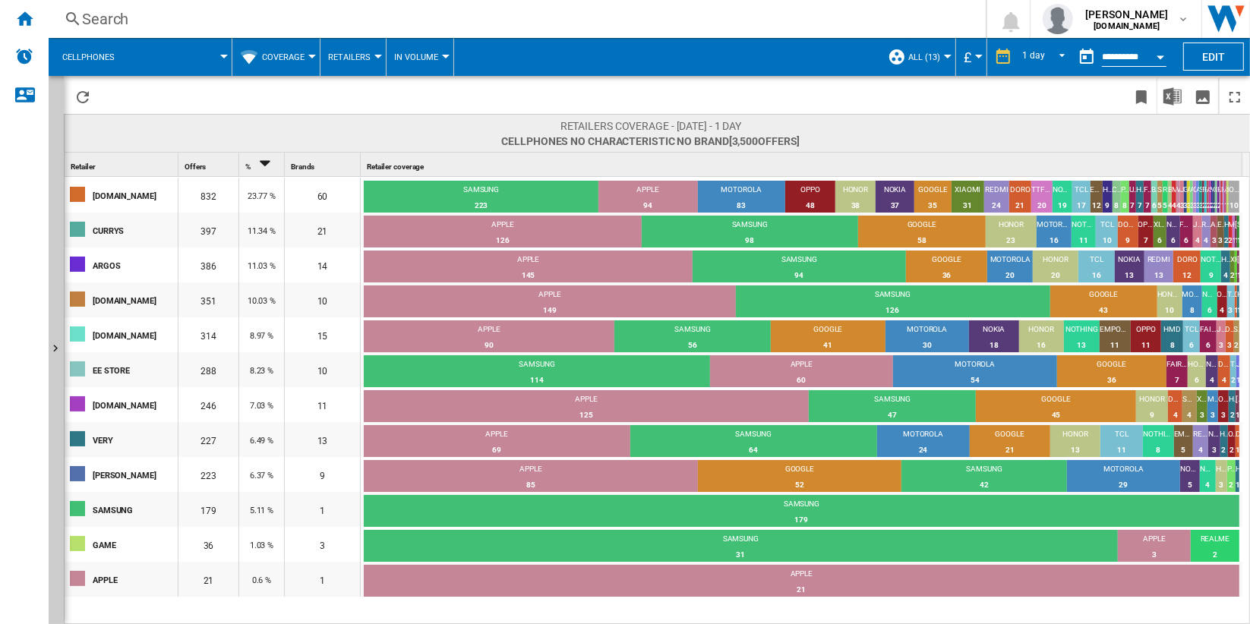
click at [1158, 56] on div "Open calendar" at bounding box center [1161, 57] width 8 height 4
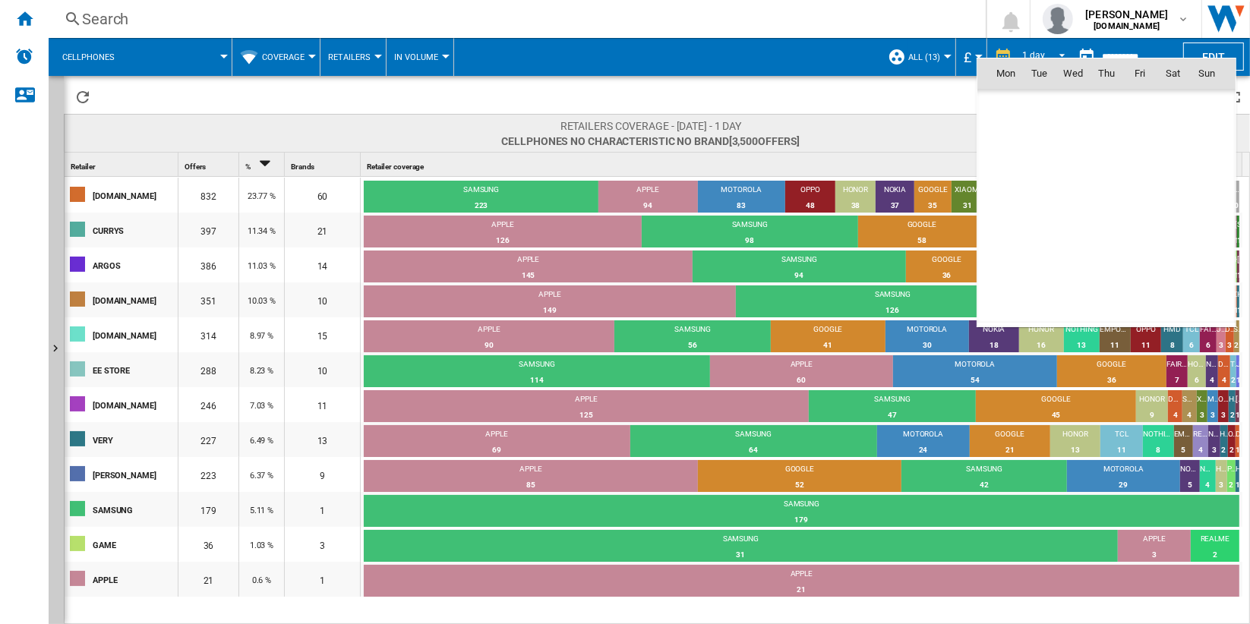
scroll to position [7247, 0]
click at [918, 109] on div at bounding box center [625, 312] width 1250 height 624
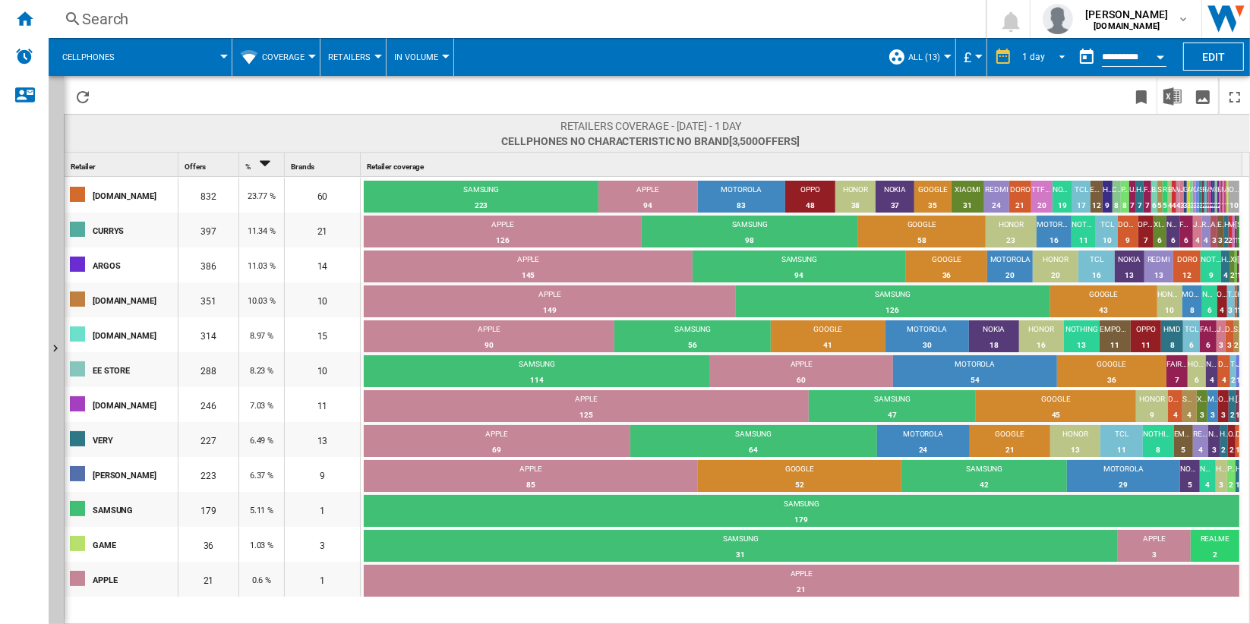
click at [1058, 57] on span "REPORTS.WIZARD.STEPS.REPORT.STEPS.REPORT_OPTIONS.PERIOD: 1 day" at bounding box center [1058, 56] width 18 height 14
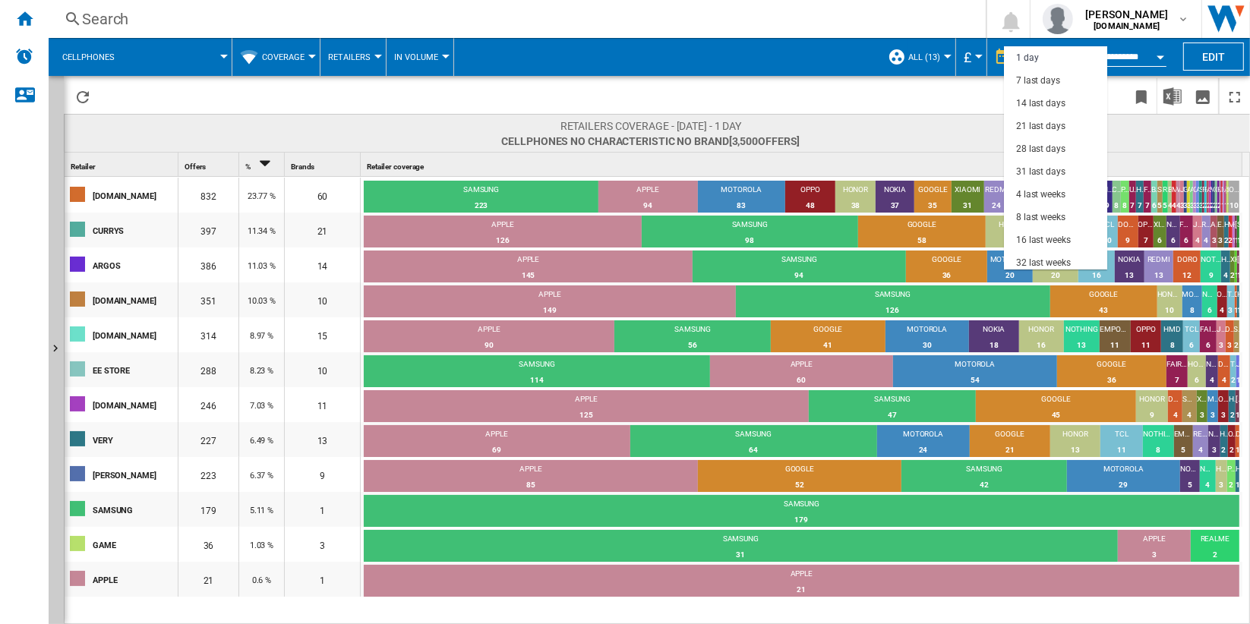
click at [937, 122] on md-backdrop at bounding box center [625, 312] width 1250 height 624
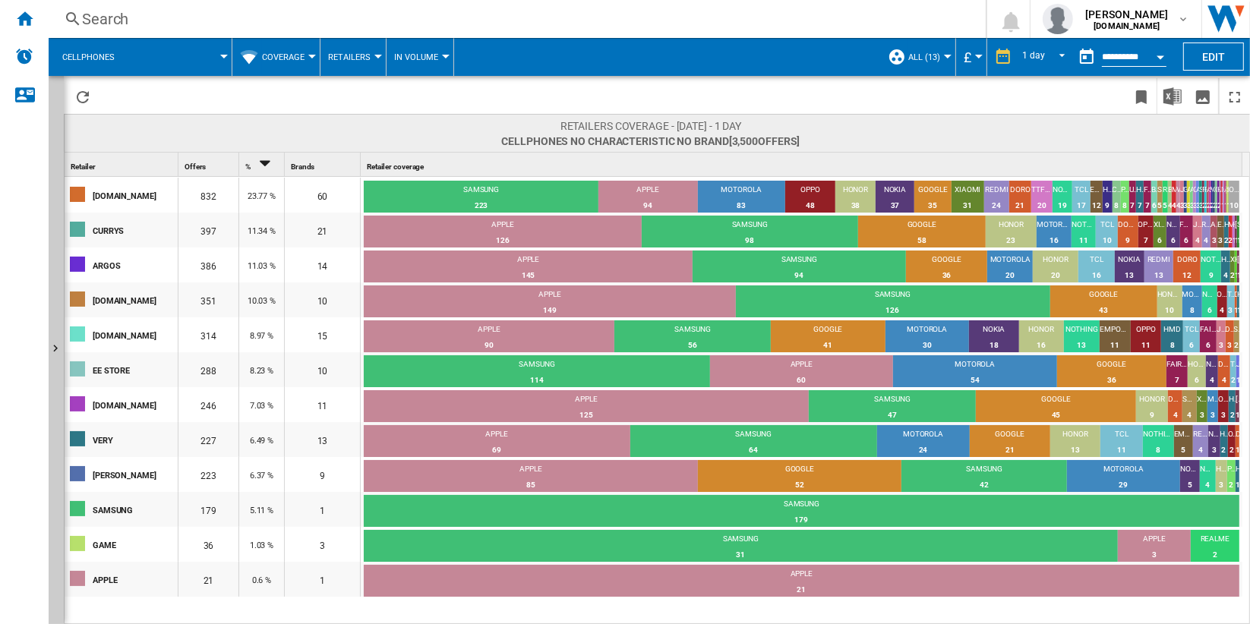
click at [300, 55] on span "Coverage" at bounding box center [283, 57] width 43 height 10
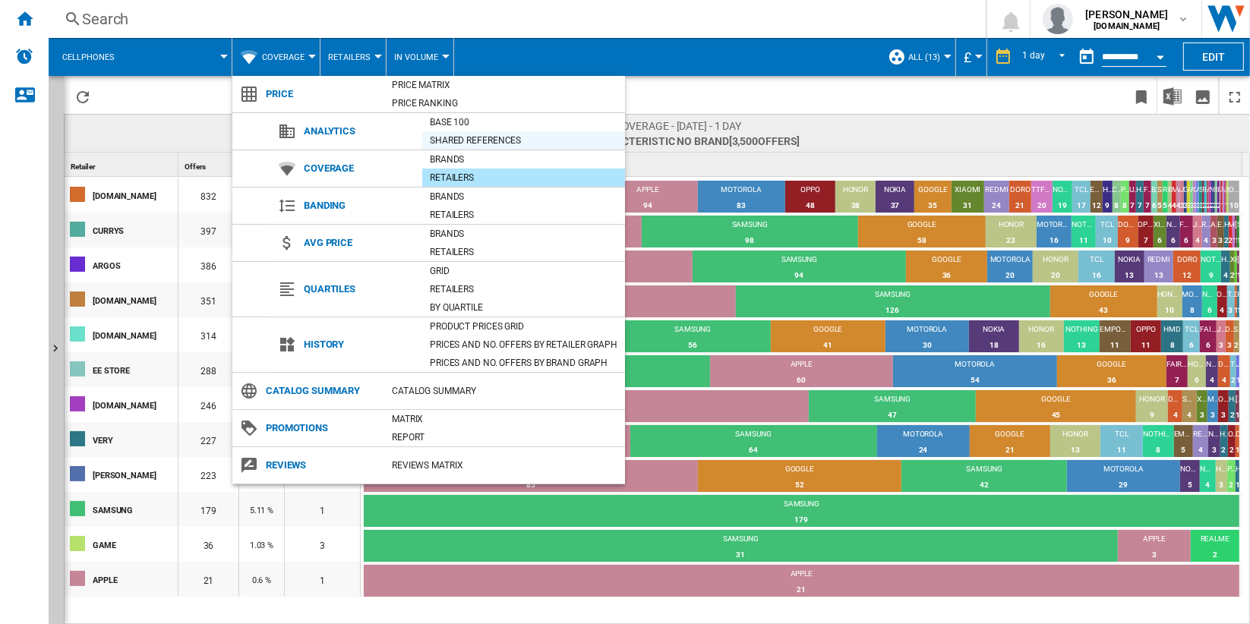
click at [531, 139] on div "Shared references" at bounding box center [523, 140] width 203 height 15
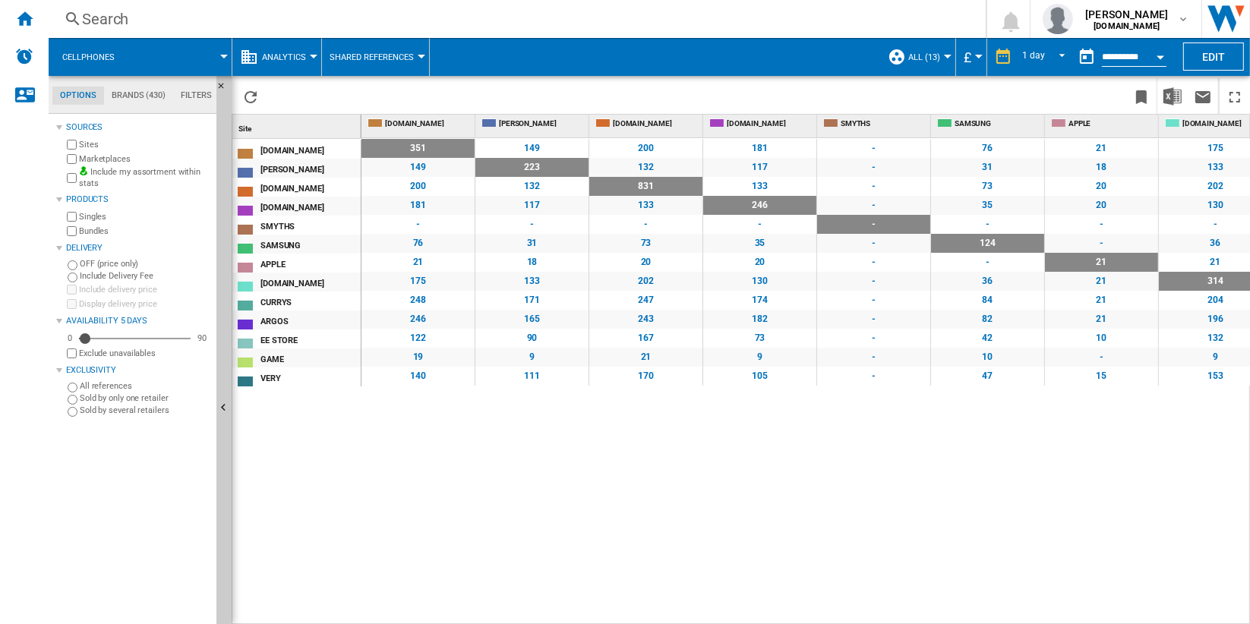
click at [179, 58] on span at bounding box center [180, 57] width 88 height 38
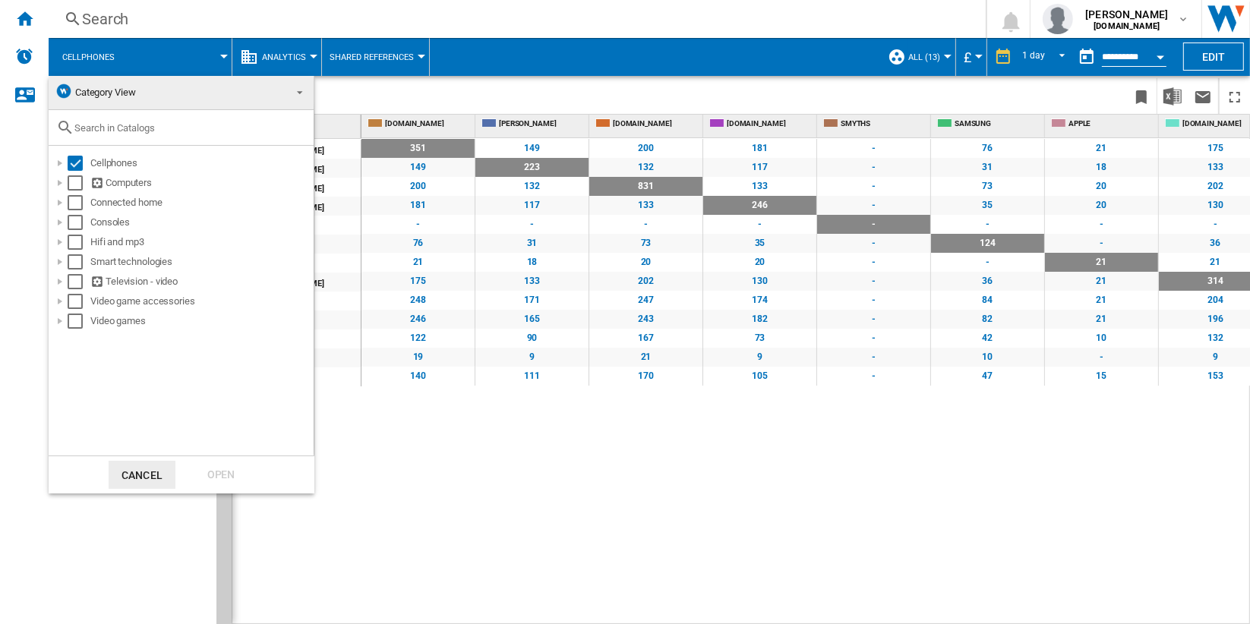
click at [685, 507] on md-backdrop at bounding box center [625, 312] width 1250 height 624
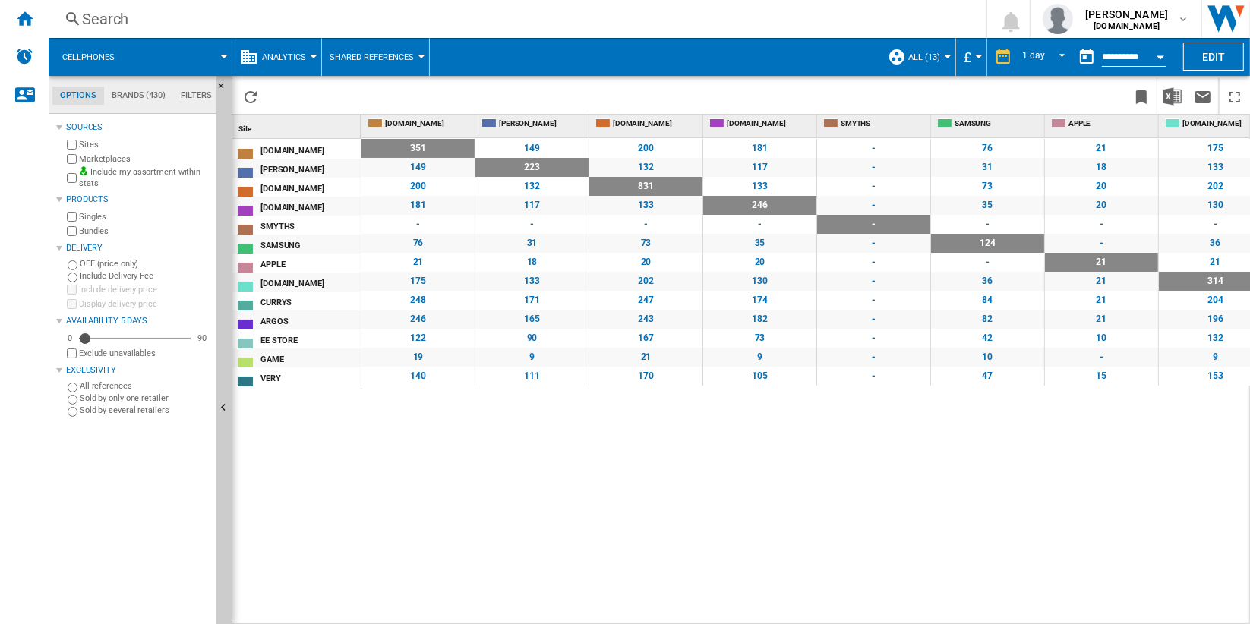
click at [397, 58] on span "Shared References" at bounding box center [372, 57] width 84 height 10
click at [409, 95] on button "Base 100" at bounding box center [382, 94] width 122 height 36
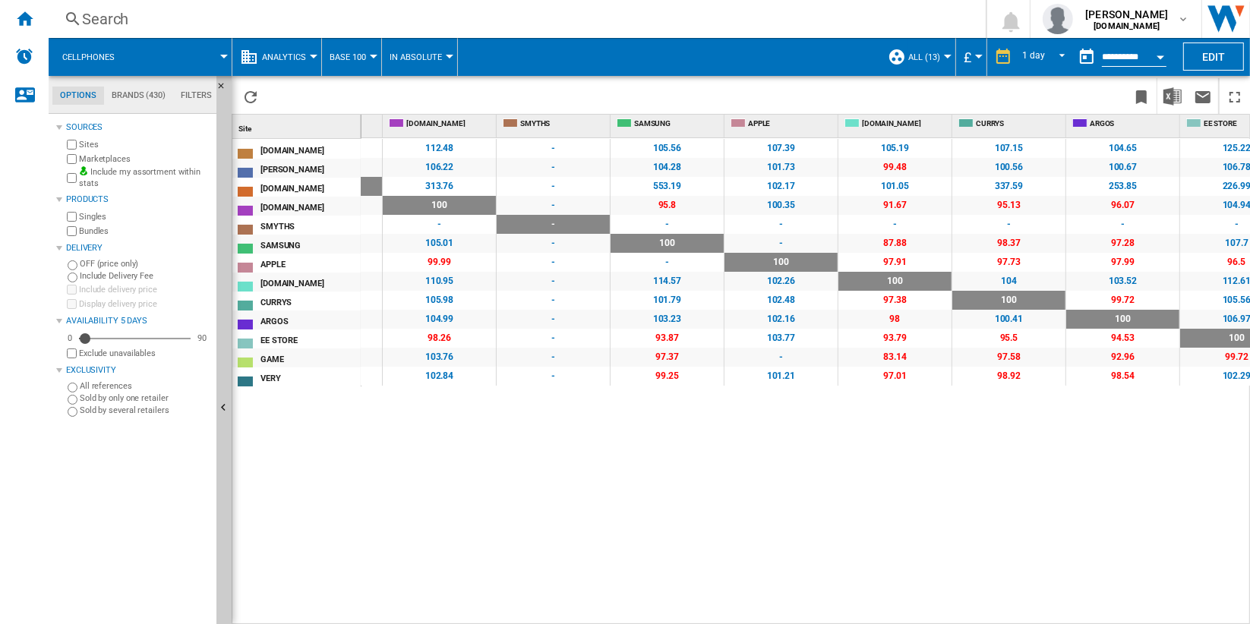
scroll to position [0, 261]
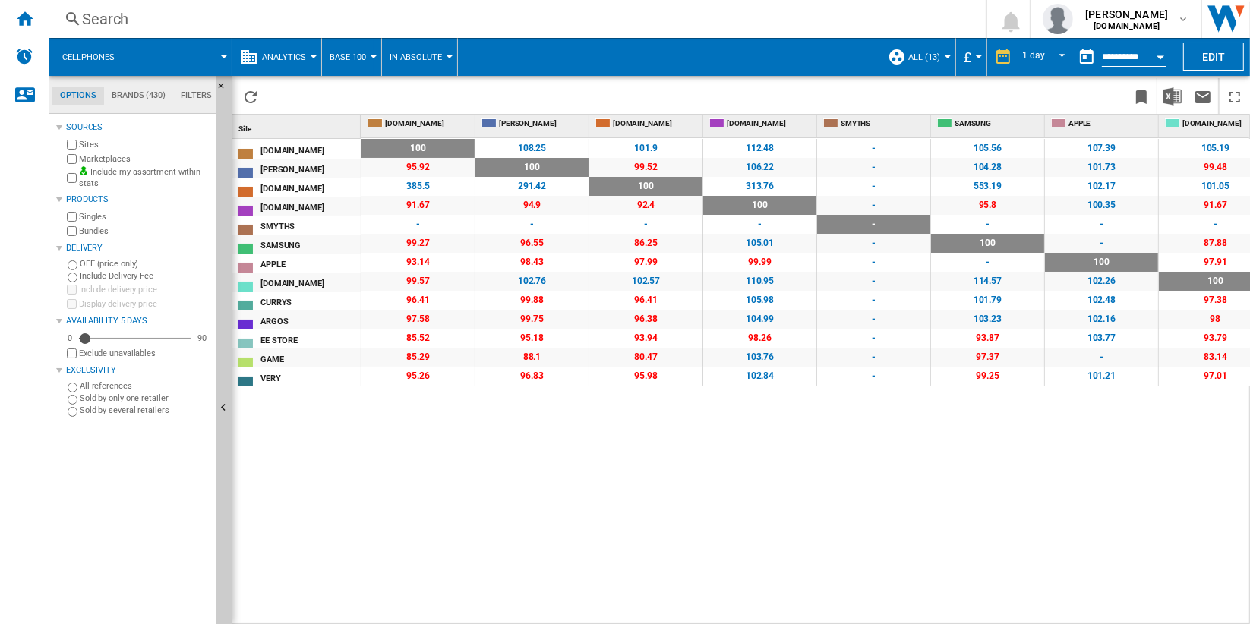
click at [367, 58] on button "Base 100" at bounding box center [352, 57] width 44 height 38
click at [409, 128] on span "Shared References" at bounding box center [381, 131] width 97 height 14
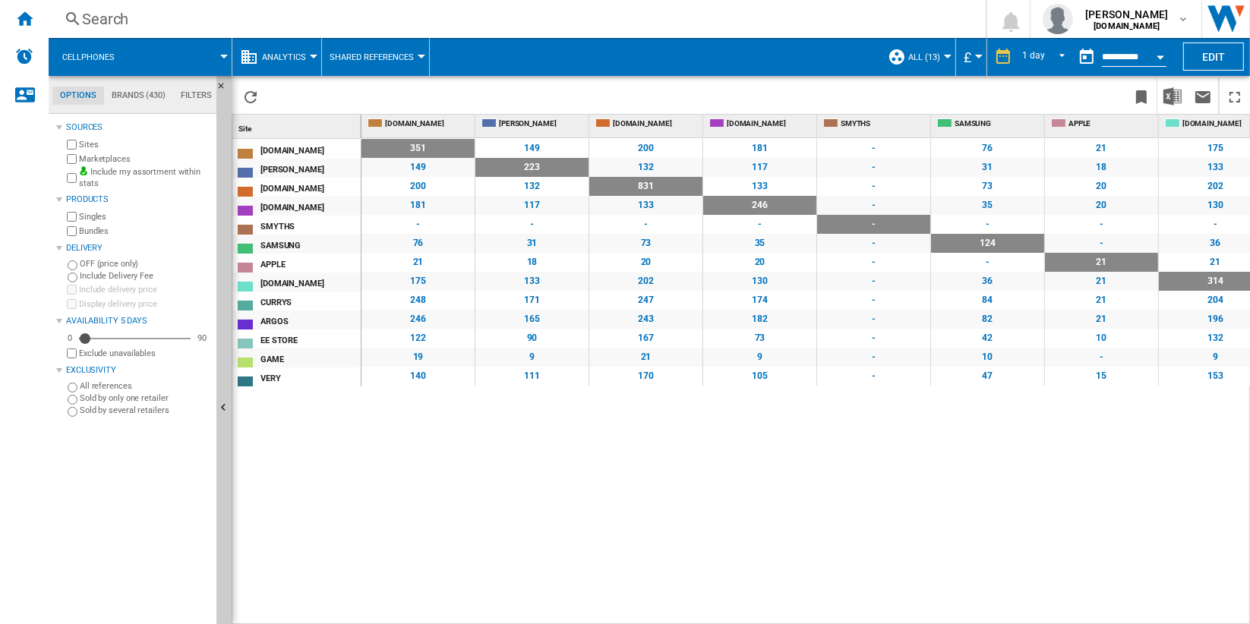
click at [311, 55] on div at bounding box center [314, 57] width 8 height 4
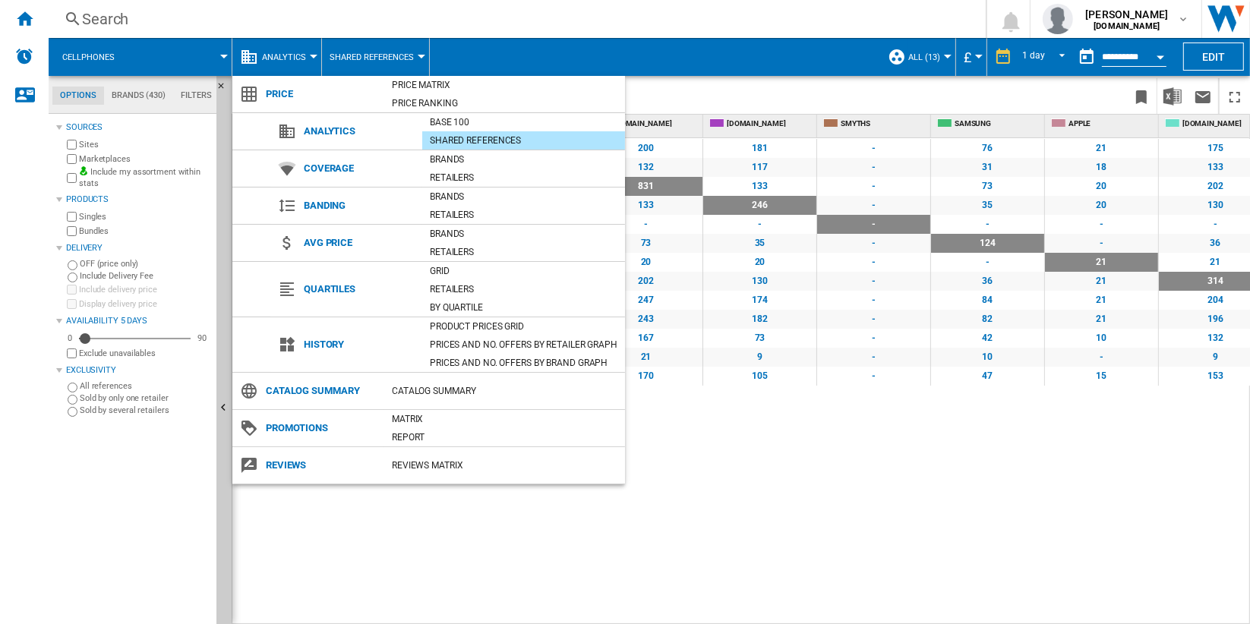
click at [387, 51] on md-backdrop at bounding box center [625, 312] width 1250 height 624
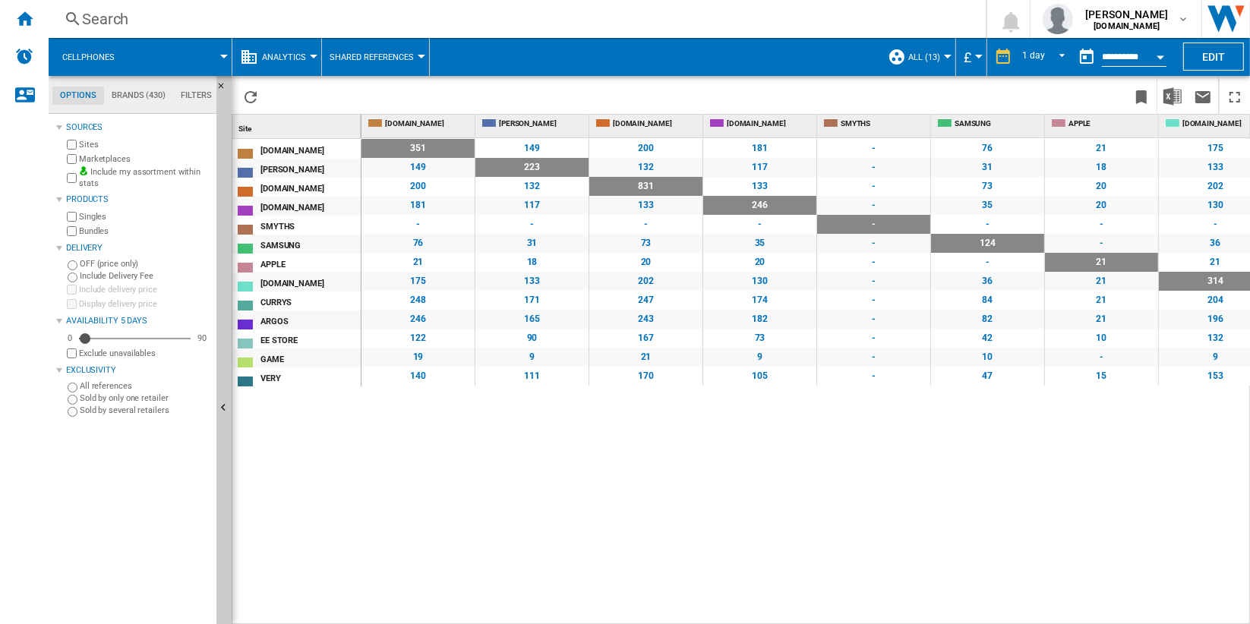
click at [397, 52] on span "Shared References" at bounding box center [372, 57] width 84 height 10
click at [640, 456] on md-backdrop at bounding box center [625, 312] width 1250 height 624
click at [649, 144] on div "200" at bounding box center [646, 148] width 113 height 19
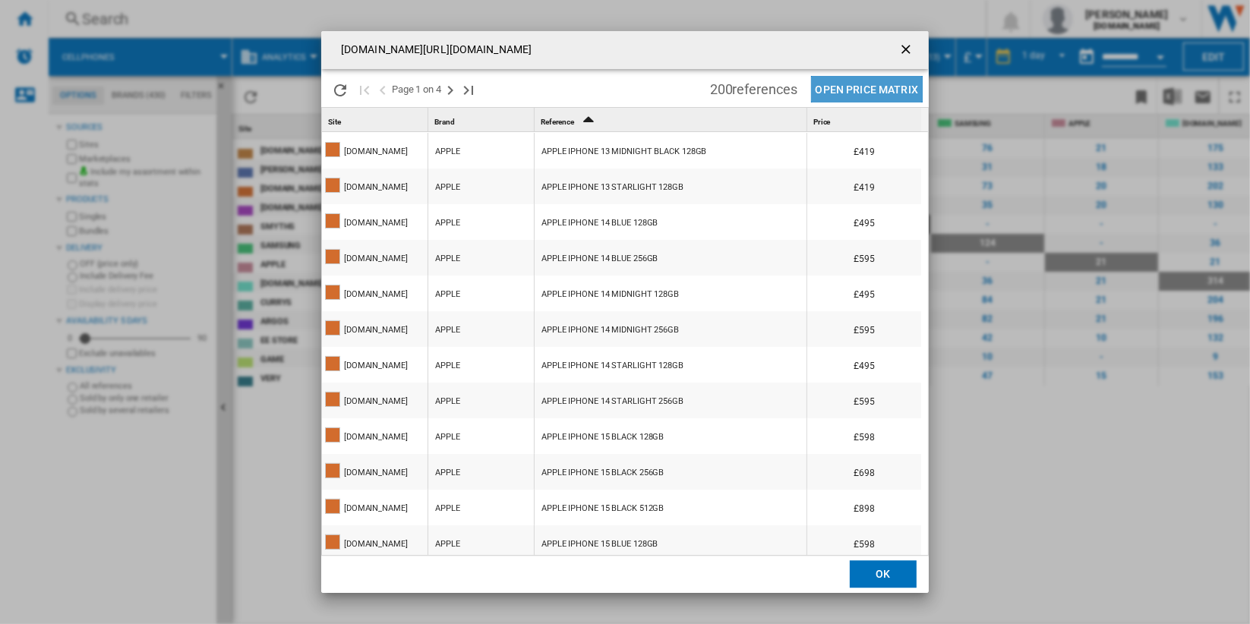
click at [884, 91] on button "Open Price Matrix" at bounding box center [867, 89] width 112 height 27
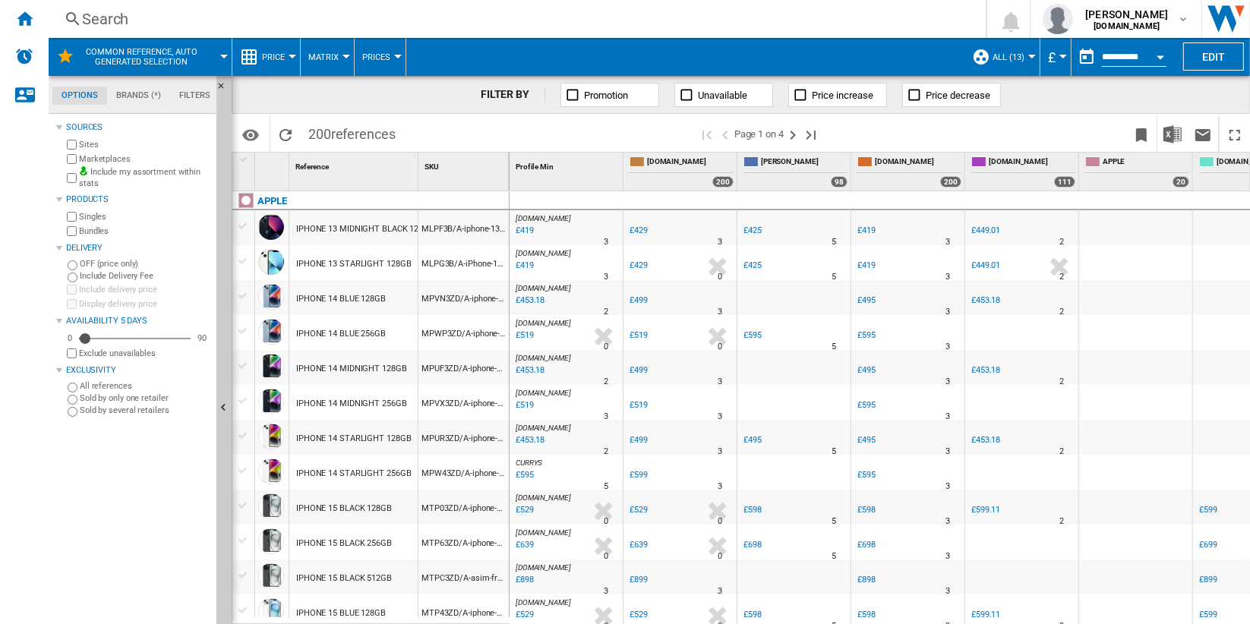
click at [287, 57] on button "Price" at bounding box center [277, 57] width 30 height 38
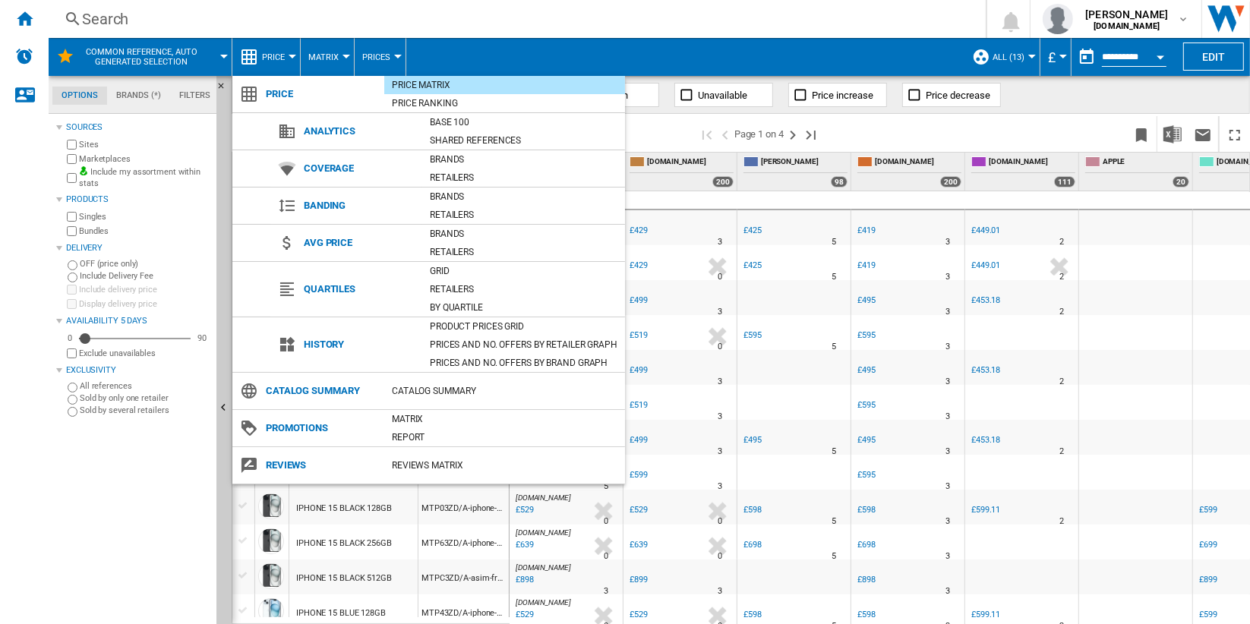
click at [1032, 134] on md-backdrop at bounding box center [625, 312] width 1250 height 624
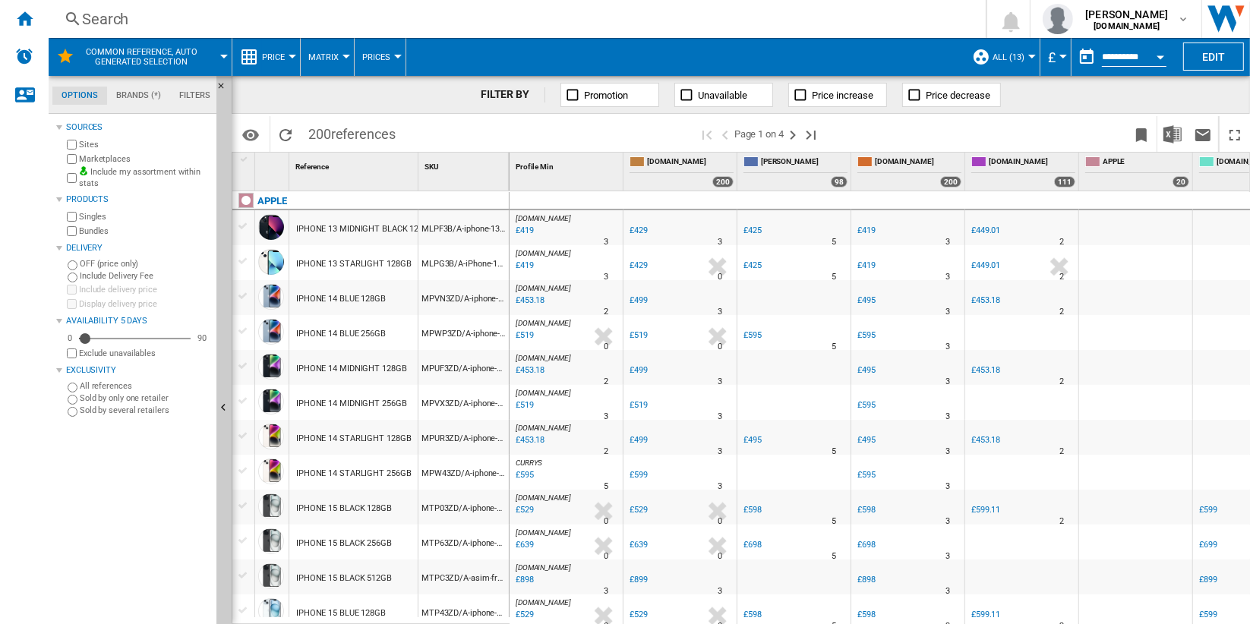
click at [287, 54] on button "Price" at bounding box center [277, 57] width 30 height 38
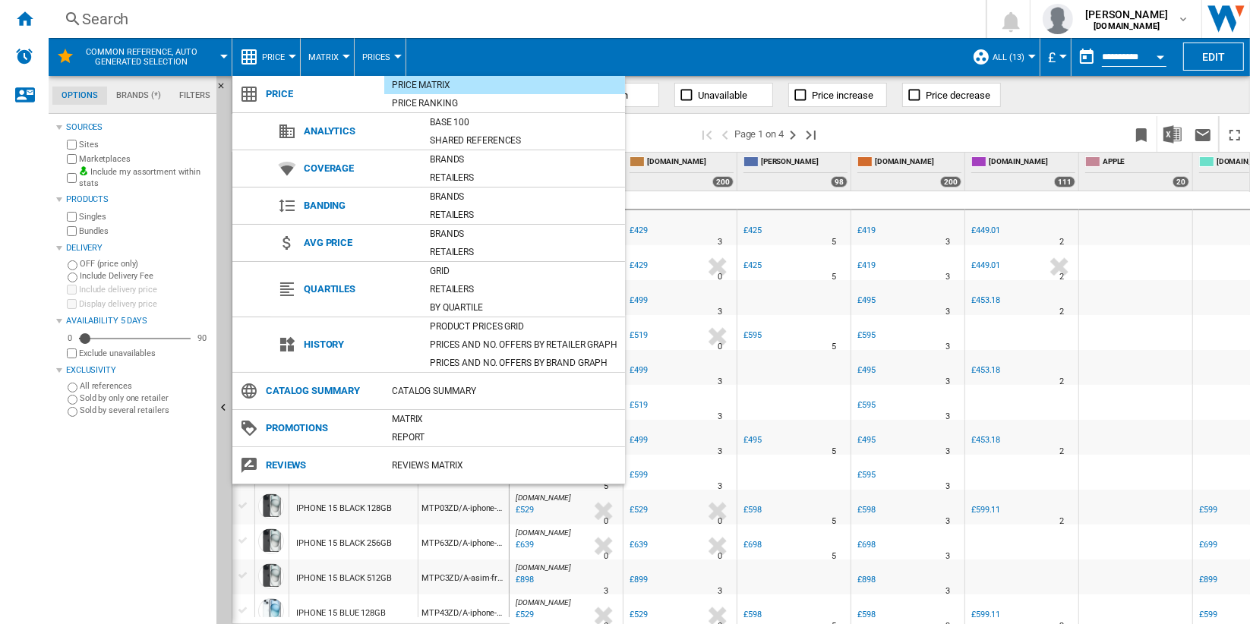
click at [932, 126] on md-backdrop at bounding box center [625, 312] width 1250 height 624
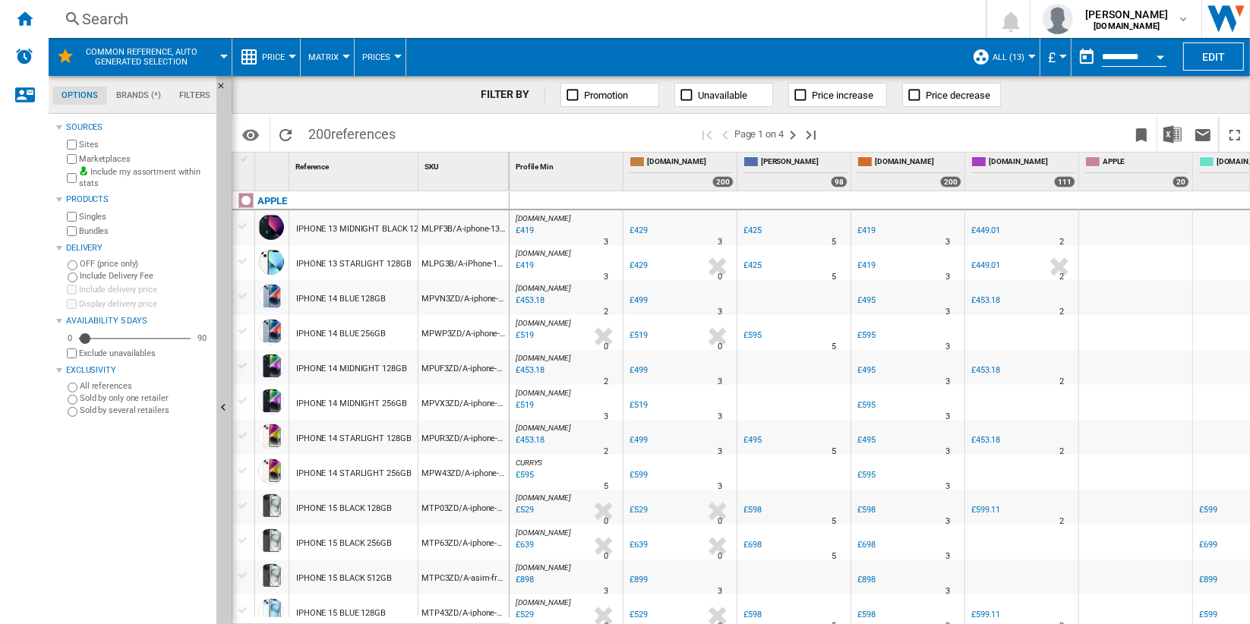
click at [865, 231] on div "£419" at bounding box center [867, 231] width 18 height 10
